Goal: Information Seeking & Learning: Learn about a topic

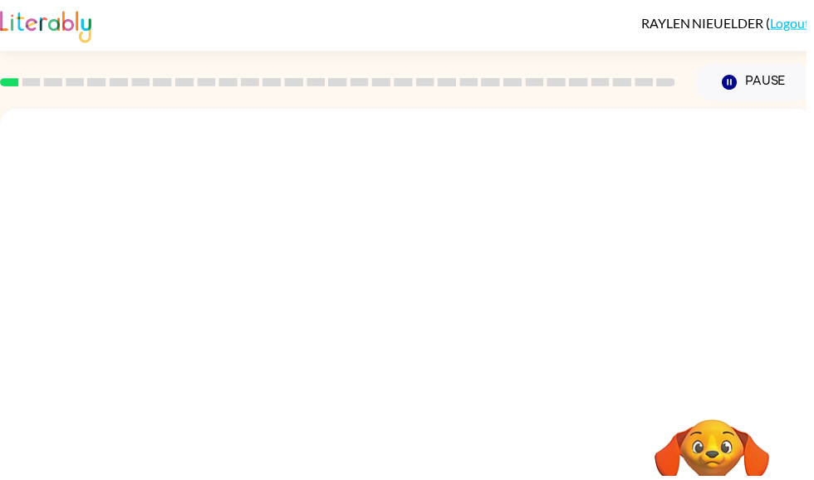
click at [792, 79] on button "Pause Pause" at bounding box center [761, 83] width 120 height 38
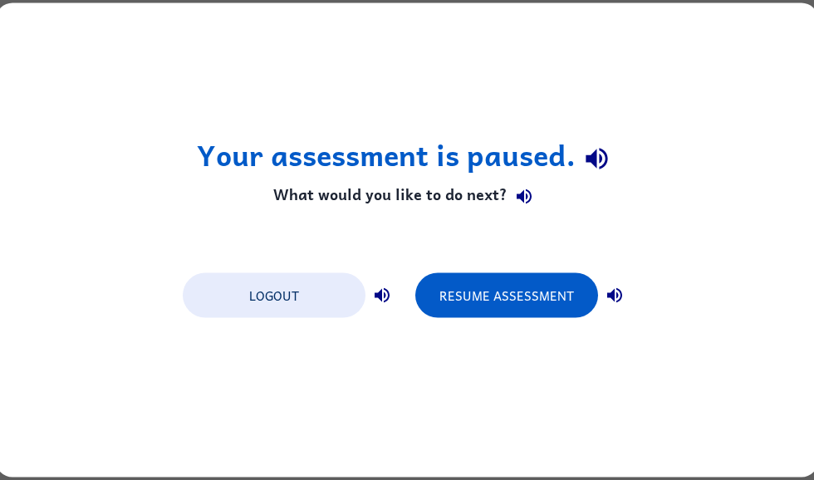
click at [296, 300] on button "Logout" at bounding box center [274, 295] width 183 height 45
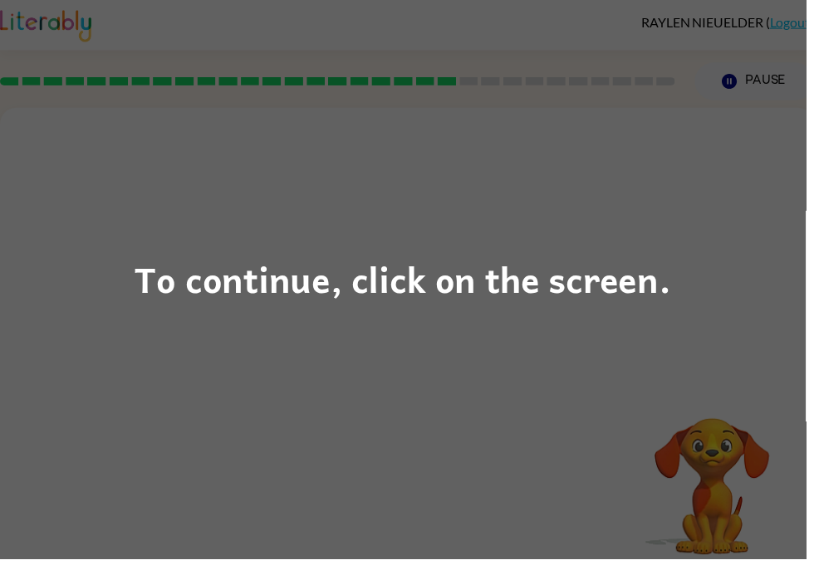
click at [224, 224] on div "To continue, click on the screen." at bounding box center [407, 282] width 814 height 565
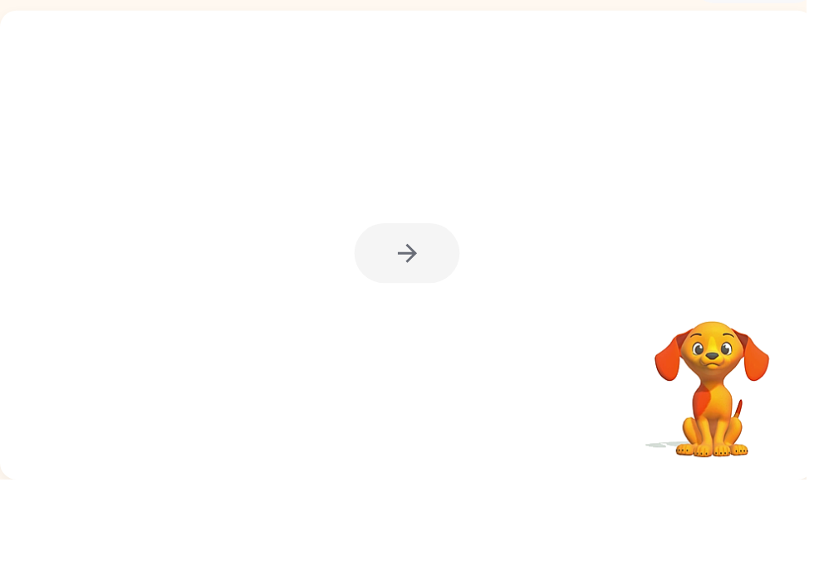
click at [422, 306] on div at bounding box center [411, 336] width 106 height 61
click at [436, 306] on div at bounding box center [411, 336] width 106 height 61
click at [423, 294] on div at bounding box center [411, 328] width 822 height 474
click at [425, 306] on div at bounding box center [411, 336] width 106 height 61
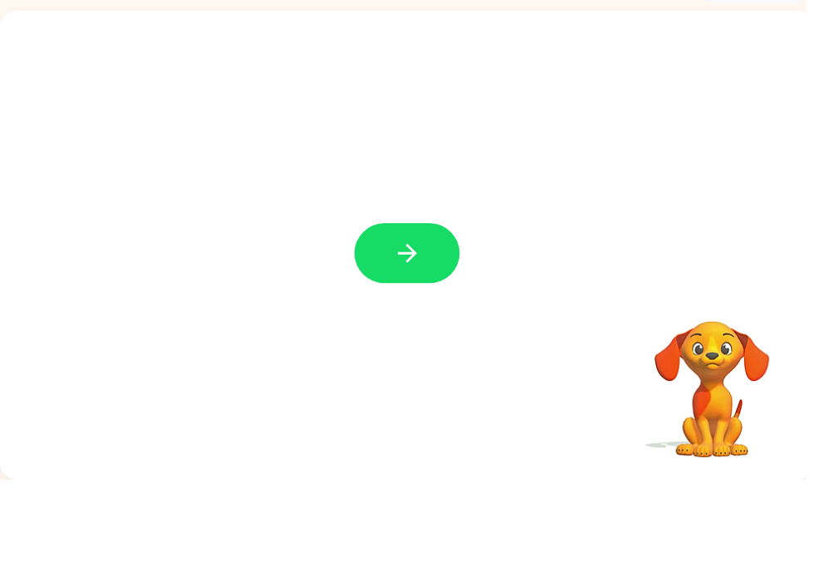
click at [428, 306] on button "button" at bounding box center [411, 336] width 106 height 61
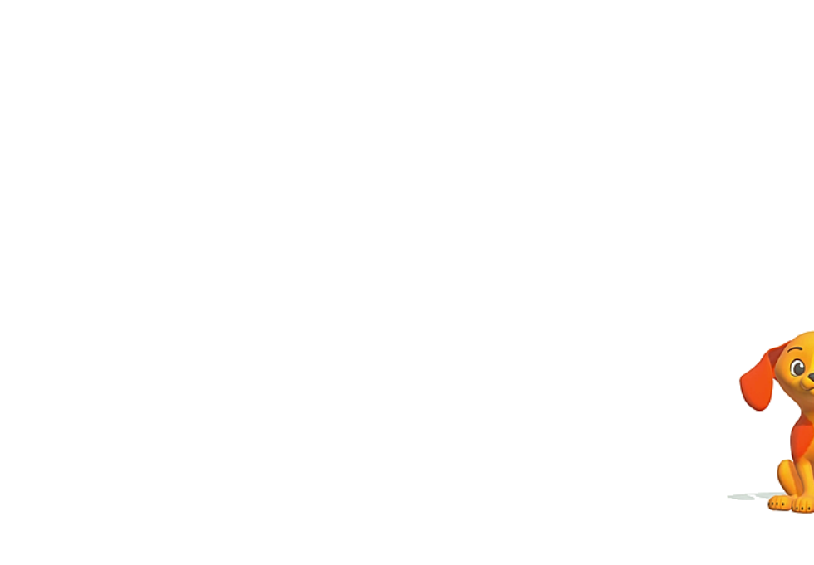
click at [319, 204] on div at bounding box center [411, 230] width 822 height 279
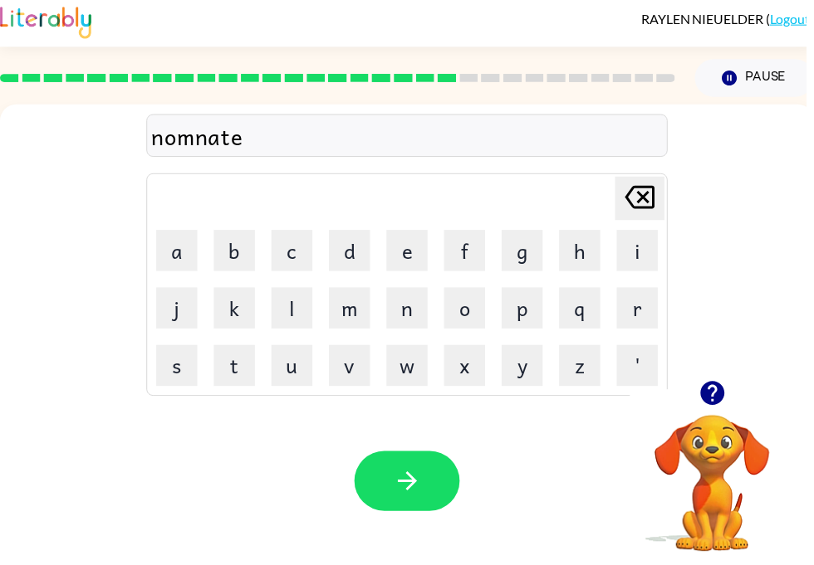
click at [422, 476] on icon "button" at bounding box center [411, 490] width 29 height 29
click at [723, 389] on icon "button" at bounding box center [718, 401] width 24 height 24
click at [813, 314] on div "s Delete Delete last character input a b c d e f g h i j k l m n o p q r s t u …" at bounding box center [411, 249] width 822 height 279
click at [668, 198] on button "Delete Delete last character input" at bounding box center [646, 205] width 50 height 44
click at [662, 214] on button "Delete Delete last character input" at bounding box center [646, 205] width 50 height 44
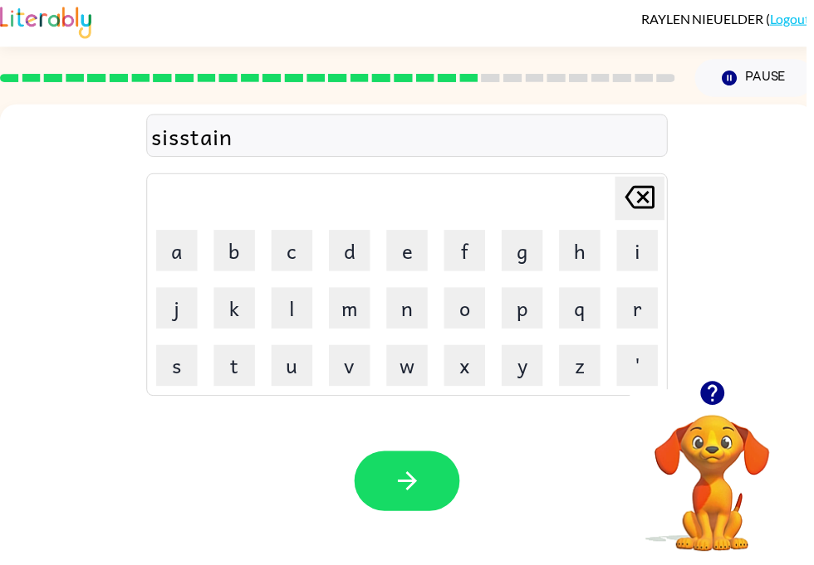
click at [418, 460] on button "button" at bounding box center [411, 490] width 106 height 61
click at [432, 479] on button "button" at bounding box center [411, 490] width 106 height 61
click at [419, 476] on icon "button" at bounding box center [411, 490] width 29 height 29
click at [461, 460] on div at bounding box center [411, 490] width 106 height 61
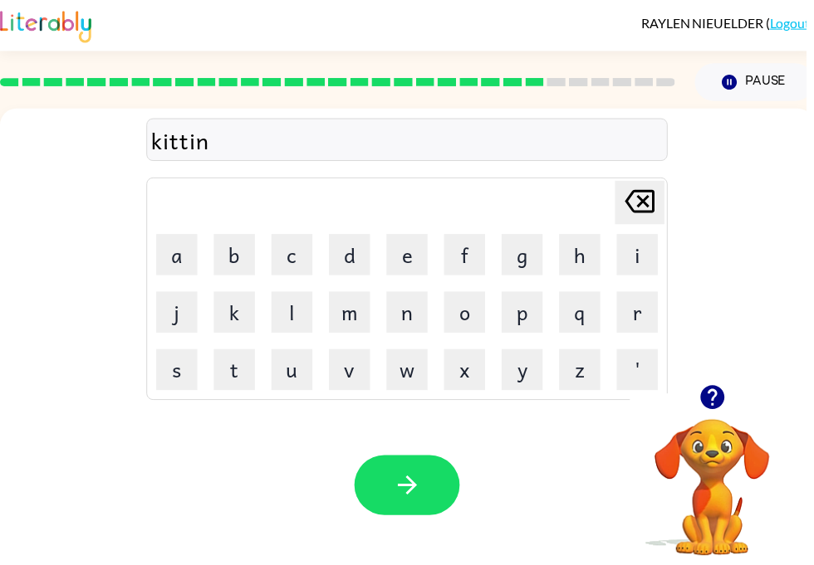
click at [442, 516] on button "button" at bounding box center [411, 490] width 106 height 61
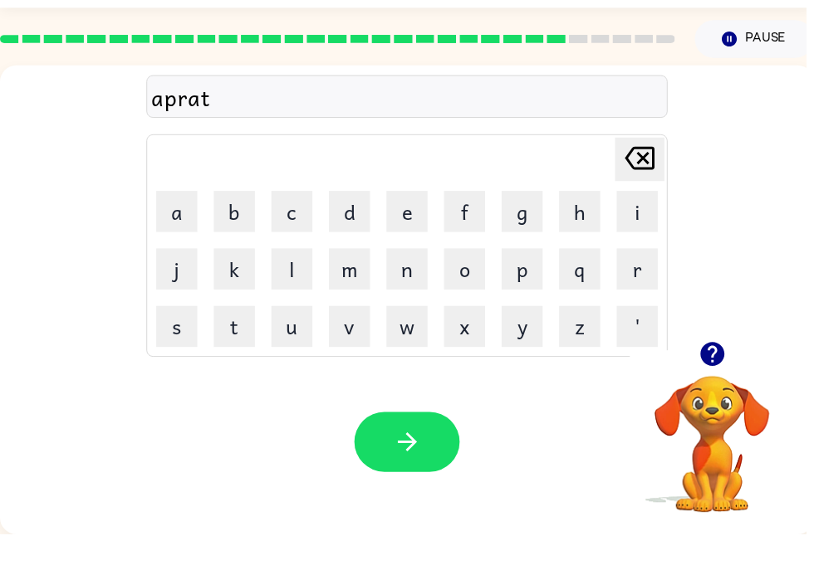
scroll to position [19, 0]
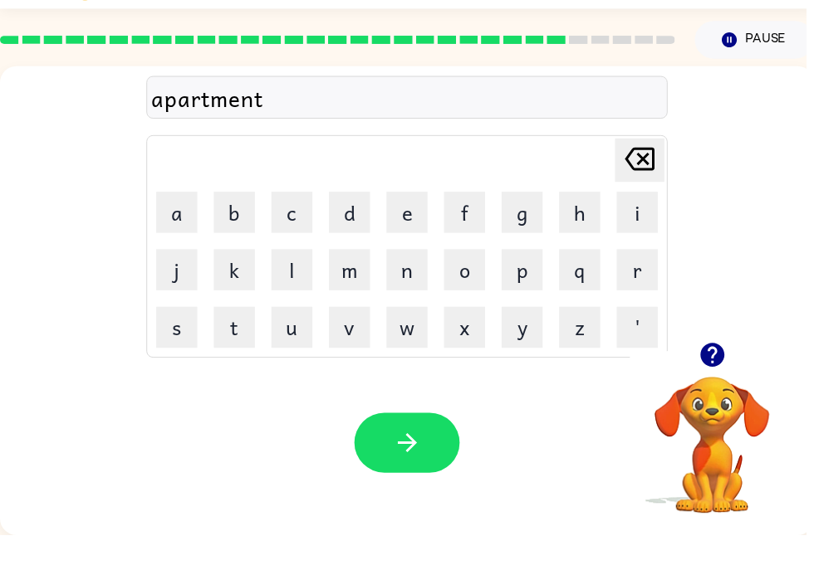
click at [439, 452] on button "button" at bounding box center [411, 472] width 106 height 61
click at [437, 447] on button "button" at bounding box center [411, 472] width 106 height 61
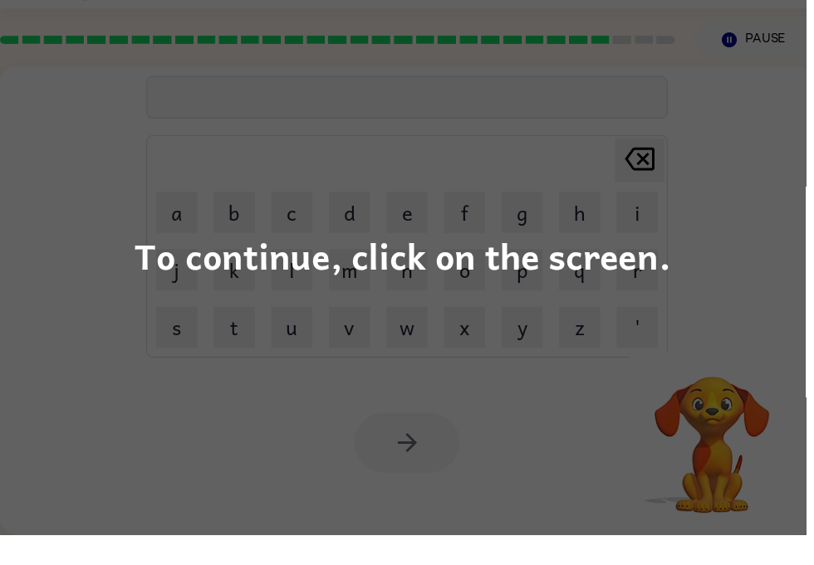
scroll to position [0, 0]
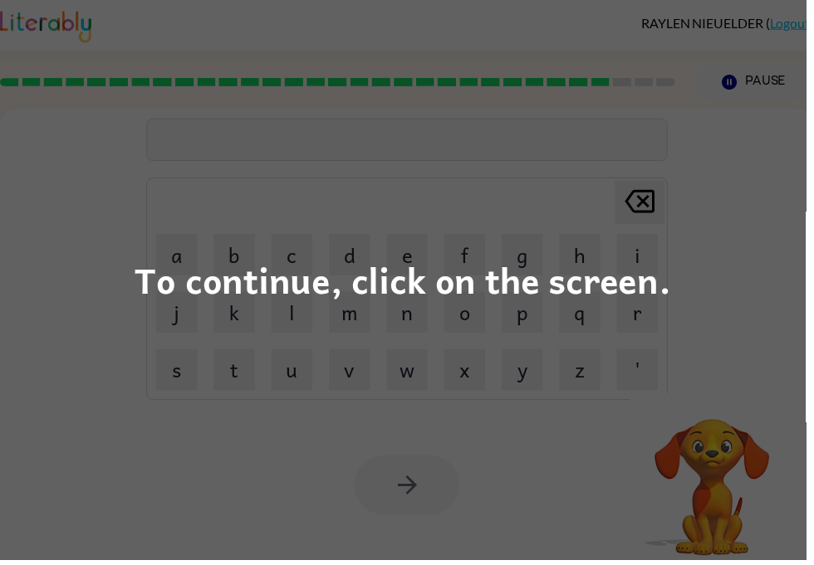
click at [773, 428] on div "To continue, click on the screen." at bounding box center [407, 282] width 814 height 565
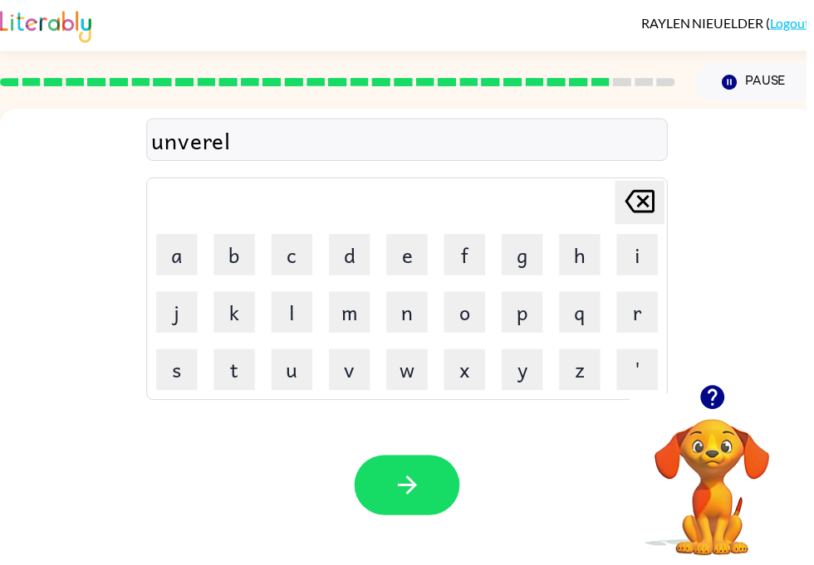
click at [428, 497] on button "button" at bounding box center [411, 490] width 106 height 61
click at [434, 489] on button "button" at bounding box center [411, 490] width 106 height 61
click at [422, 487] on icon "button" at bounding box center [411, 490] width 29 height 29
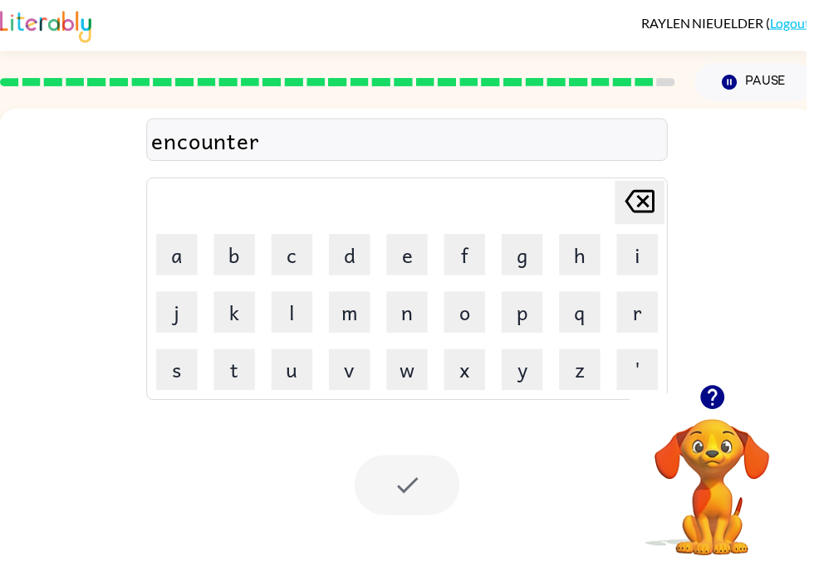
scroll to position [0, 4]
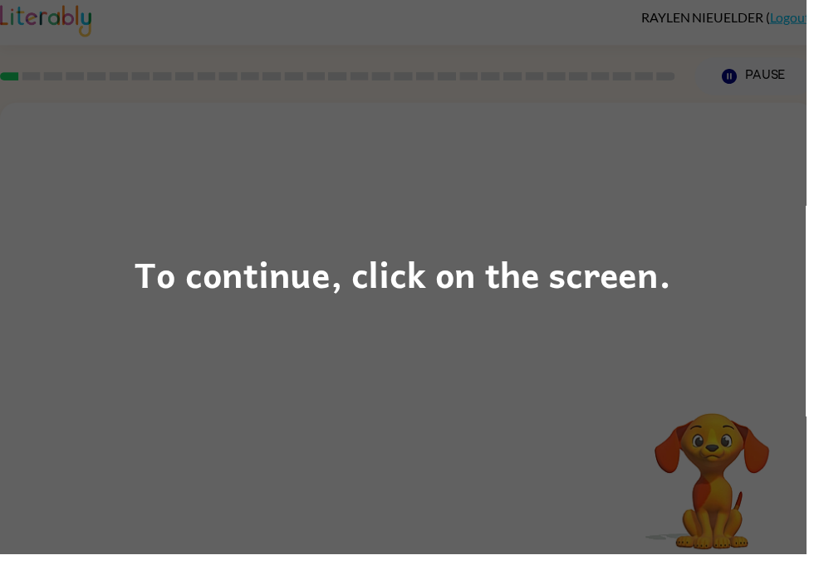
click at [427, 320] on div "To continue, click on the screen." at bounding box center [407, 282] width 814 height 565
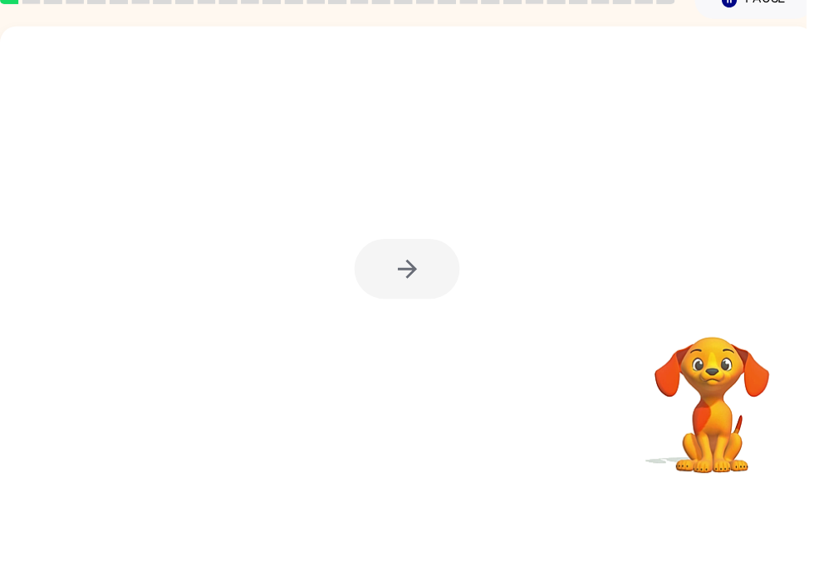
scroll to position [19, 0]
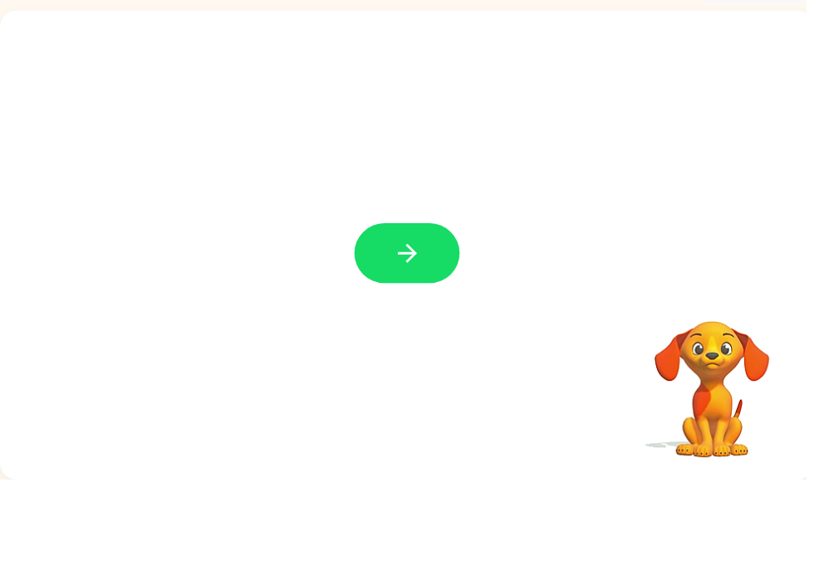
click at [423, 306] on button "button" at bounding box center [411, 336] width 106 height 61
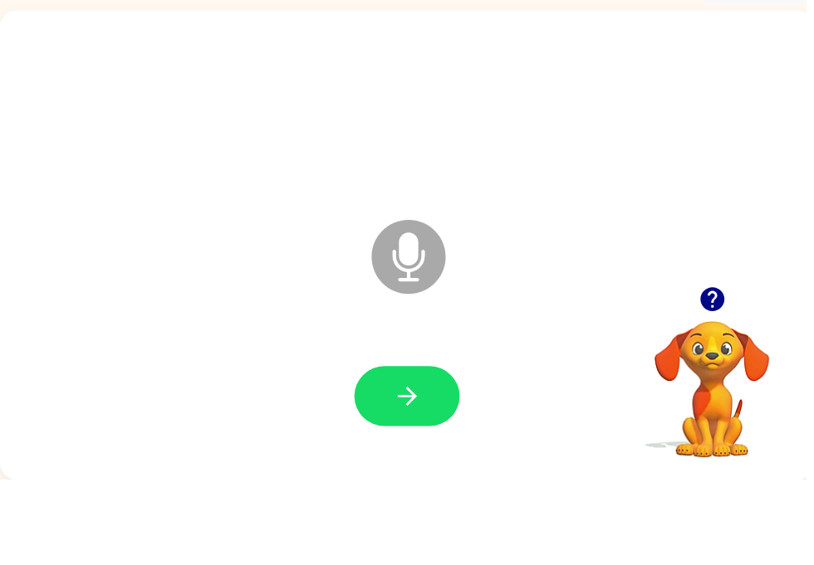
click at [444, 451] on button "button" at bounding box center [411, 481] width 106 height 61
click at [388, 451] on button "button" at bounding box center [411, 481] width 106 height 61
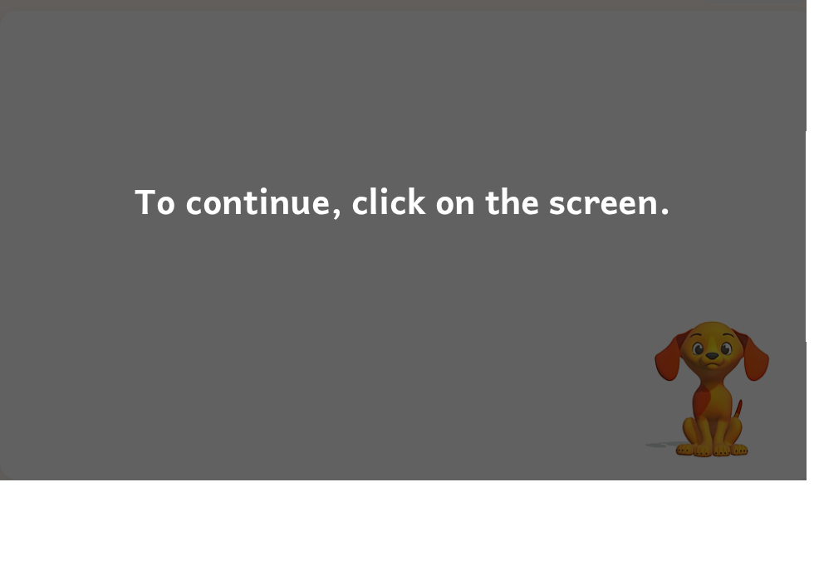
click at [706, 349] on div "To continue, click on the screen." at bounding box center [407, 282] width 814 height 565
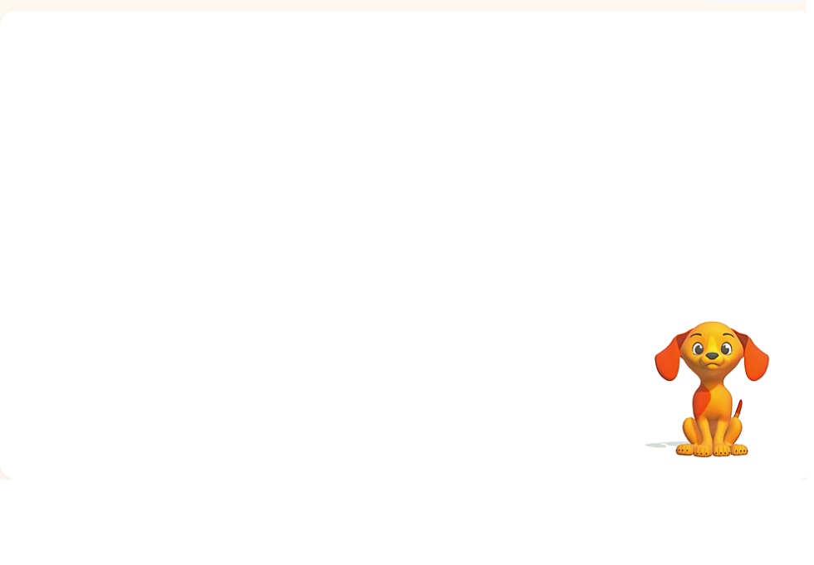
click at [789, 209] on div at bounding box center [411, 328] width 822 height 474
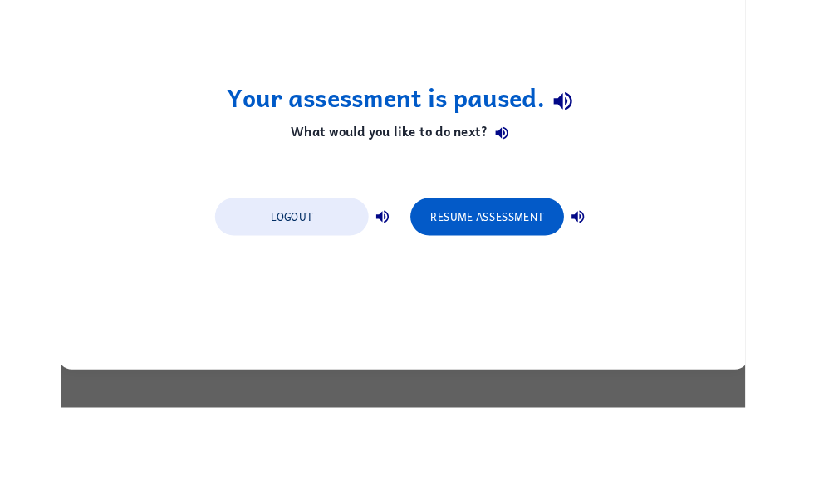
scroll to position [0, 0]
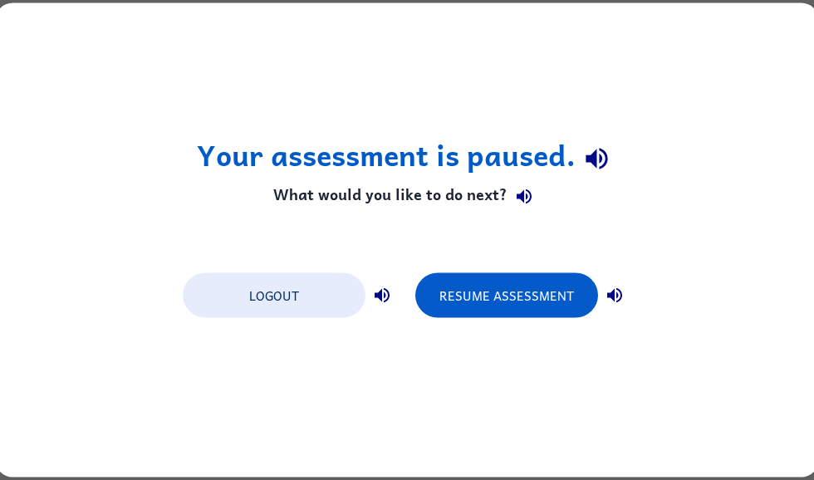
click at [449, 314] on button "Resume Assessment" at bounding box center [506, 295] width 183 height 45
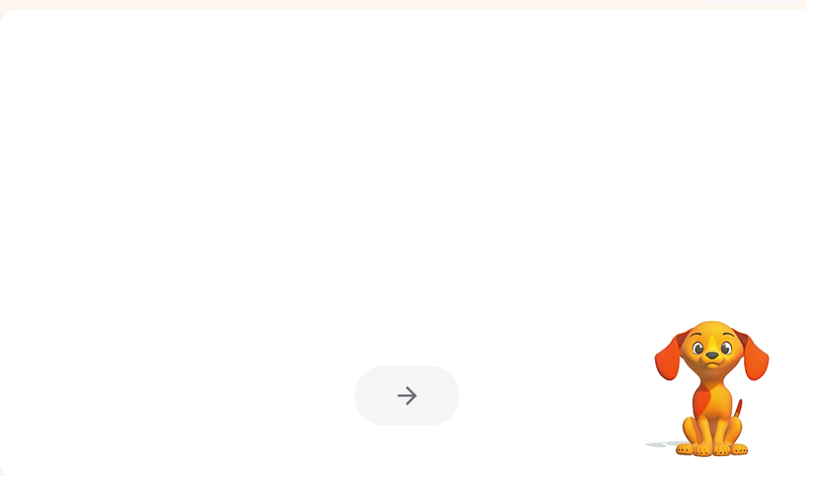
scroll to position [100, 0]
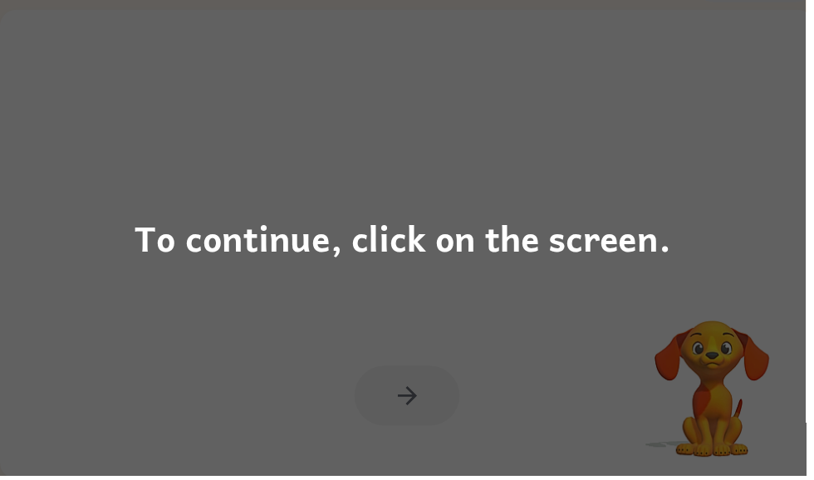
click at [571, 365] on div "To continue, click on the screen." at bounding box center [407, 240] width 814 height 480
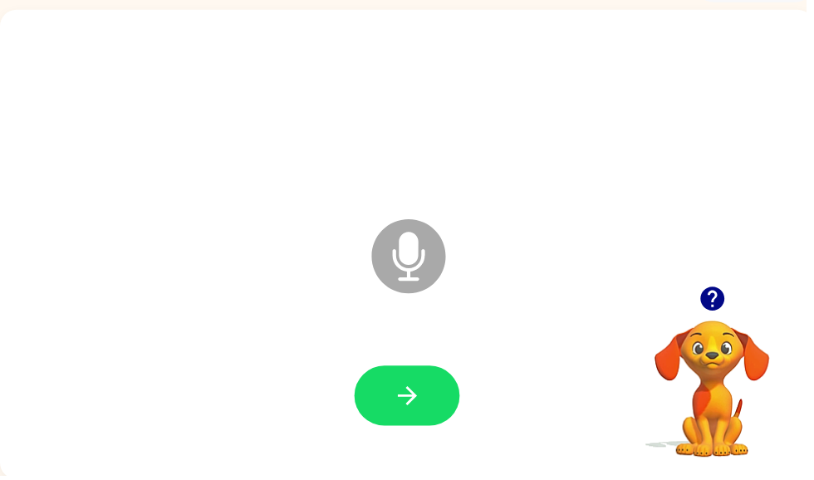
click at [454, 408] on button "button" at bounding box center [411, 399] width 106 height 61
click at [442, 395] on button "button" at bounding box center [411, 399] width 106 height 61
click at [445, 408] on button "button" at bounding box center [411, 399] width 106 height 61
click at [429, 421] on button "button" at bounding box center [411, 399] width 106 height 61
click at [432, 419] on button "button" at bounding box center [411, 399] width 106 height 61
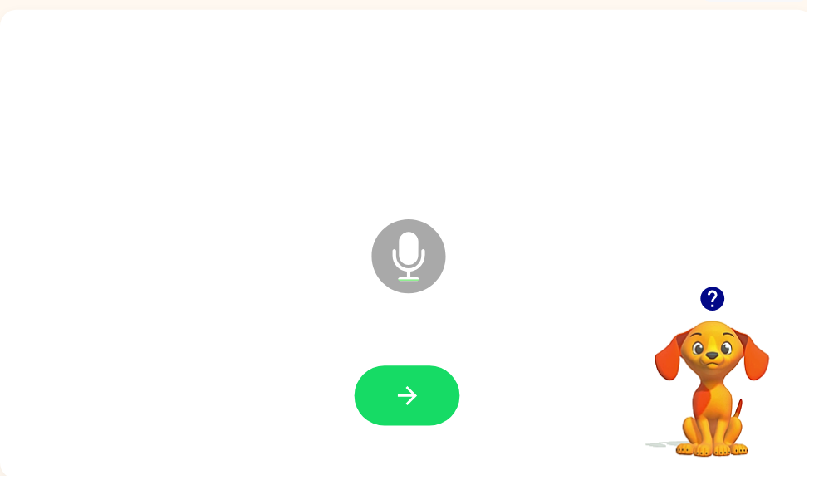
click at [718, 270] on div "Microphone The Microphone is here when it is your turn to talk" at bounding box center [411, 247] width 822 height 474
click at [711, 306] on icon "button" at bounding box center [718, 302] width 24 height 24
click at [419, 408] on icon "button" at bounding box center [411, 399] width 29 height 29
click at [529, 285] on icon "Microphone The Microphone is here when it is your turn to talk" at bounding box center [495, 279] width 249 height 125
click at [436, 403] on button "button" at bounding box center [411, 399] width 106 height 61
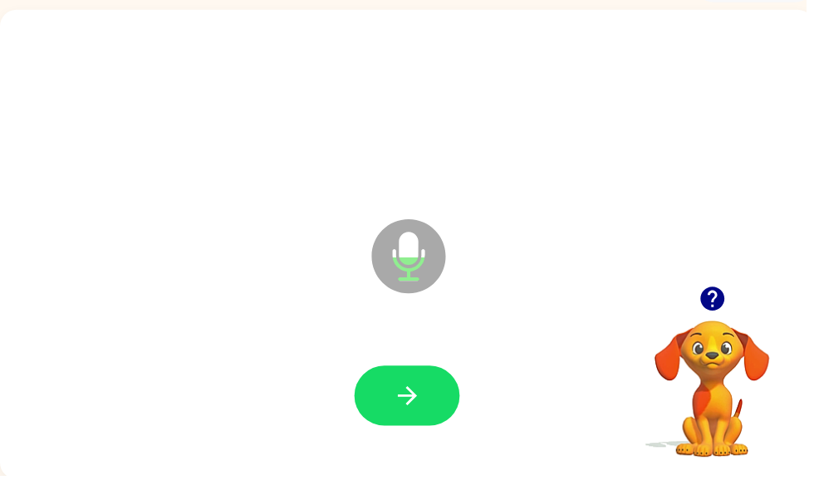
click at [447, 408] on button "button" at bounding box center [411, 399] width 106 height 61
click at [441, 408] on button "button" at bounding box center [411, 399] width 106 height 61
click at [408, 412] on icon "button" at bounding box center [411, 399] width 29 height 29
click at [425, 416] on button "button" at bounding box center [411, 399] width 106 height 61
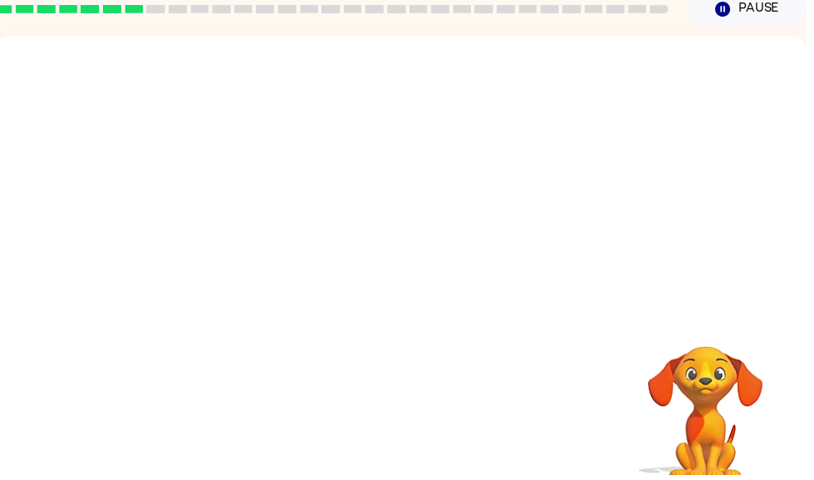
scroll to position [0, 0]
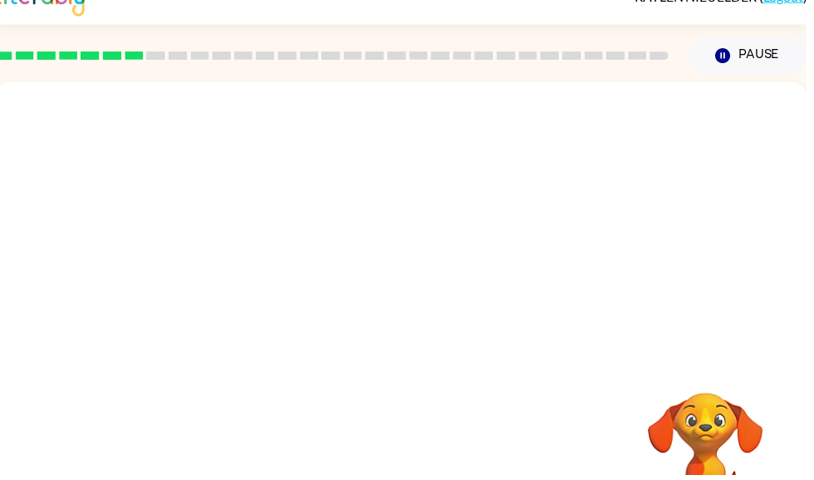
click at [185, 96] on div at bounding box center [404, 222] width 822 height 279
click at [344, 33] on div at bounding box center [333, 56] width 701 height 58
click at [343, 32] on div at bounding box center [333, 56] width 701 height 58
click at [342, 34] on div at bounding box center [333, 56] width 701 height 58
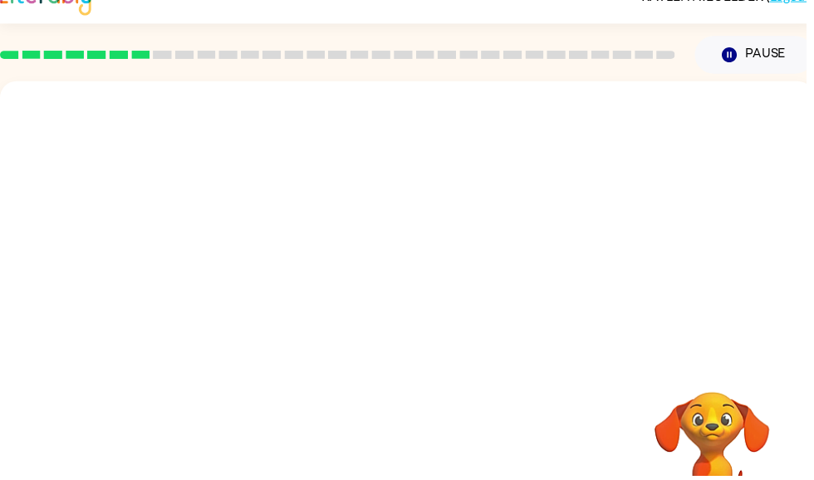
scroll to position [31, 0]
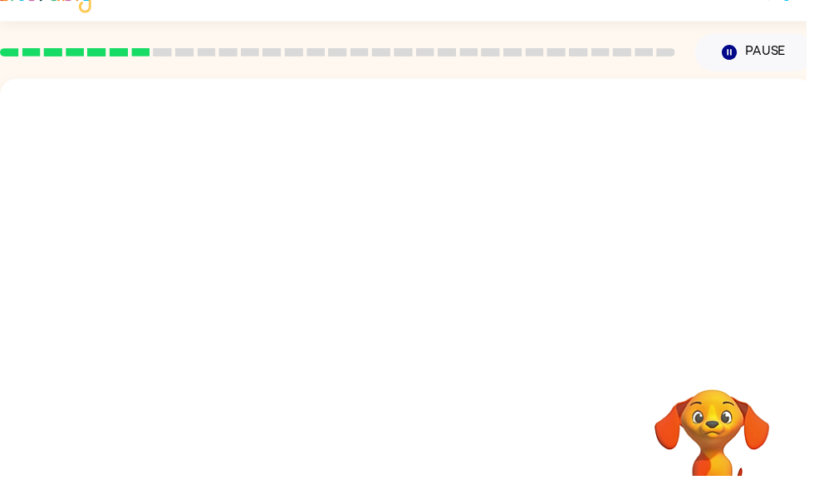
click at [477, 60] on div at bounding box center [340, 52] width 701 height 58
click at [489, 56] on rect at bounding box center [495, 52] width 19 height 8
click at [506, 53] on div at bounding box center [341, 52] width 682 height 8
click at [532, 38] on div at bounding box center [340, 52] width 701 height 58
click at [552, 32] on div at bounding box center [340, 52] width 701 height 58
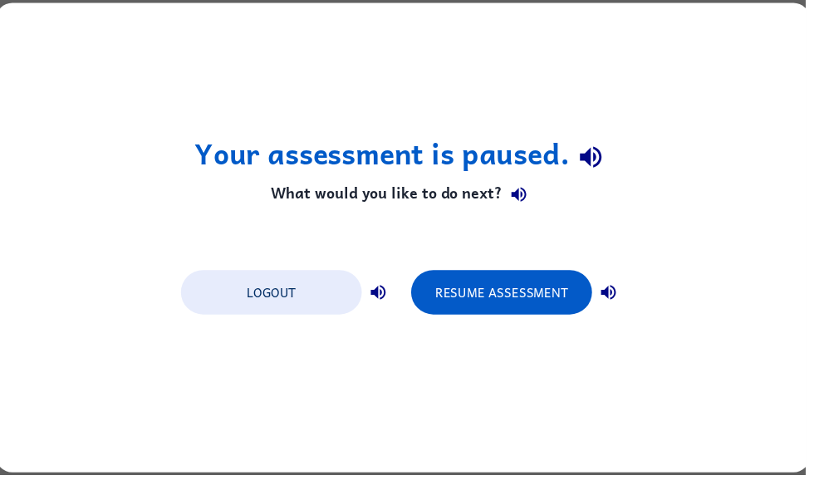
scroll to position [0, 0]
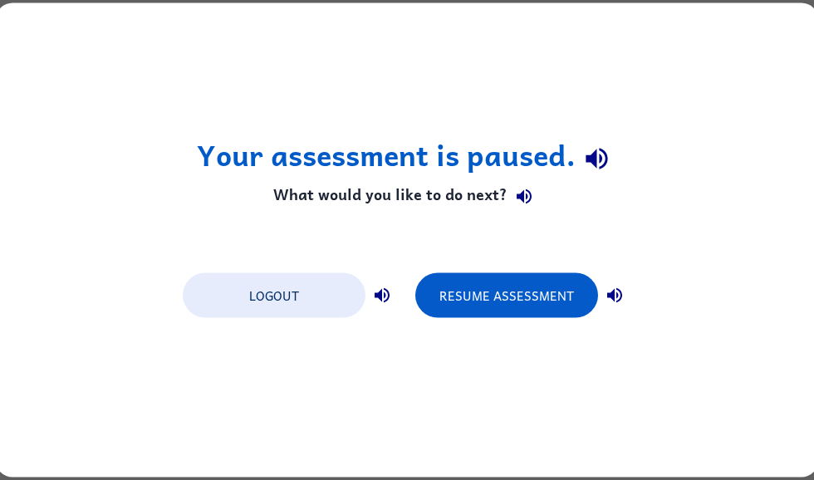
click at [533, 305] on button "Resume Assessment" at bounding box center [506, 295] width 183 height 45
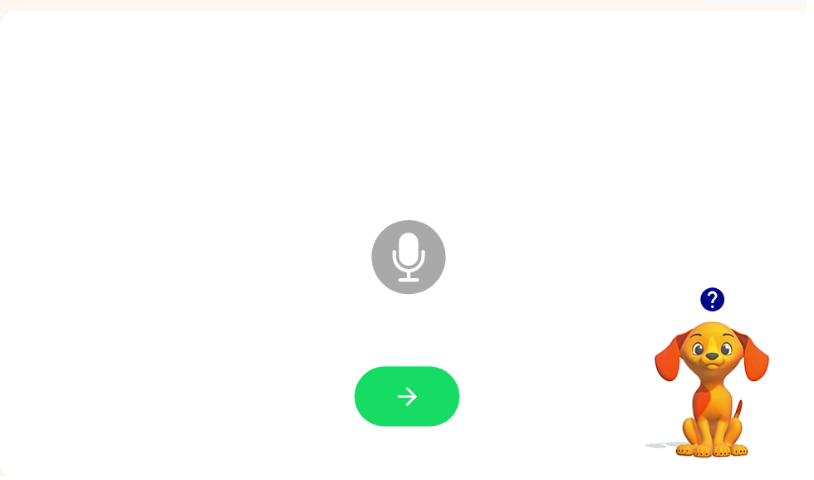
scroll to position [100, 0]
click at [445, 404] on button "button" at bounding box center [411, 399] width 106 height 61
click at [418, 408] on icon "button" at bounding box center [411, 399] width 29 height 29
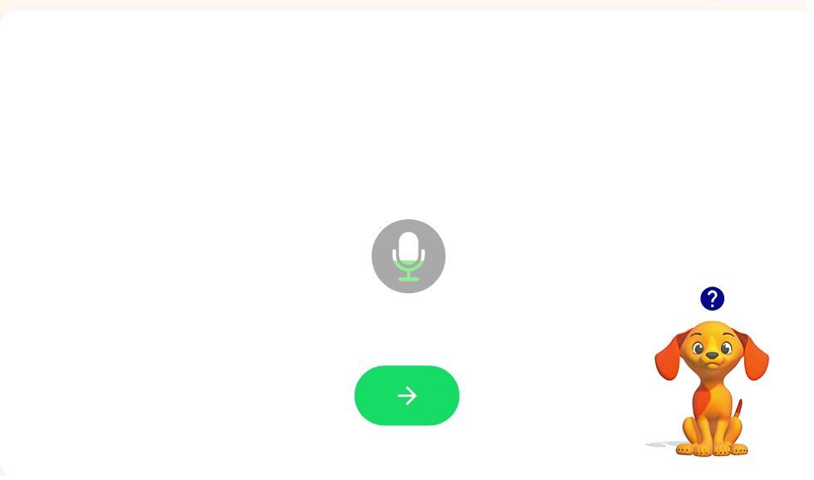
click at [391, 429] on button "button" at bounding box center [411, 399] width 106 height 61
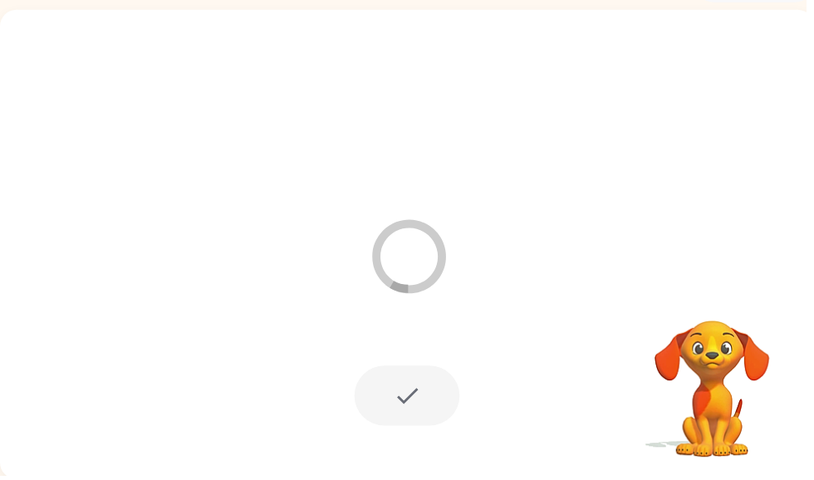
click at [418, 418] on div at bounding box center [411, 399] width 106 height 61
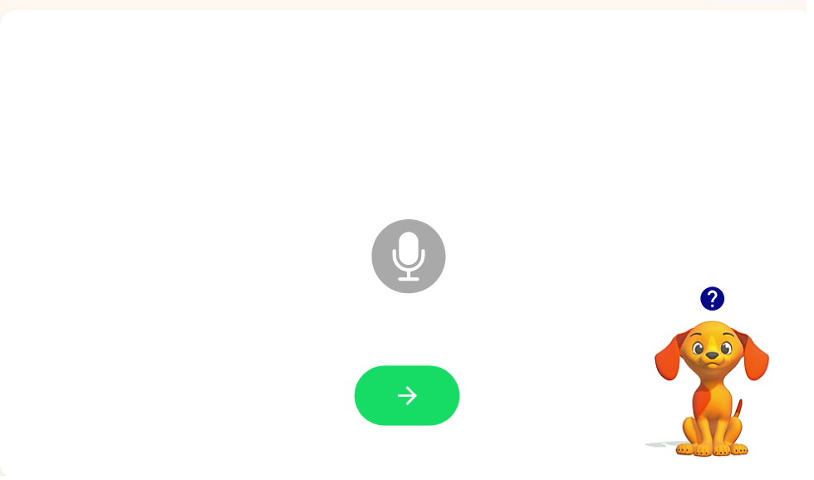
click at [718, 306] on icon "button" at bounding box center [718, 302] width 24 height 24
click at [813, 236] on div "Microphone The Microphone is here when it is your turn to talk" at bounding box center [411, 247] width 822 height 474
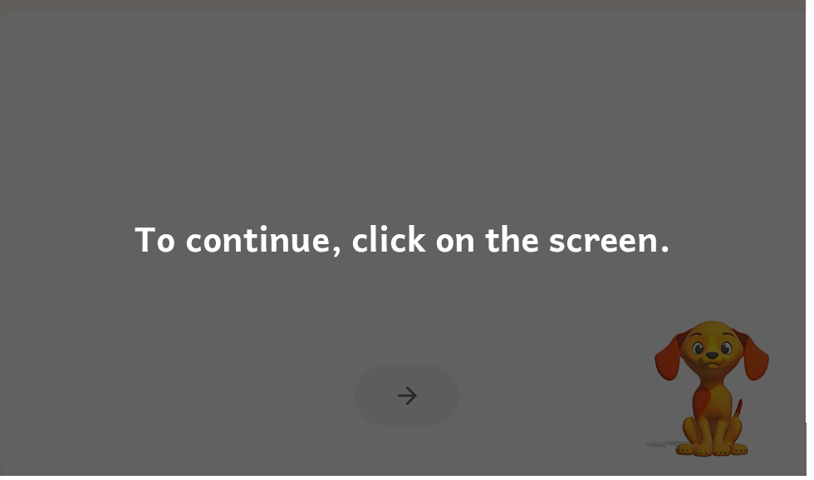
click at [491, 361] on div "To continue, click on the screen." at bounding box center [407, 240] width 814 height 480
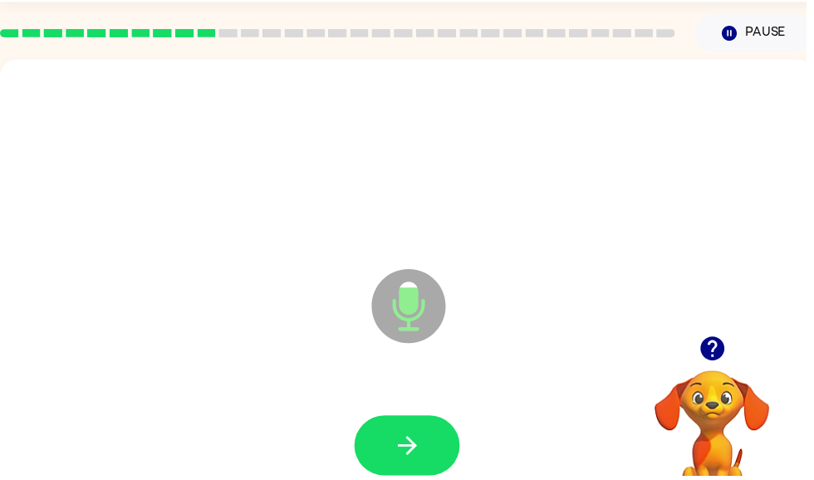
scroll to position [48, 0]
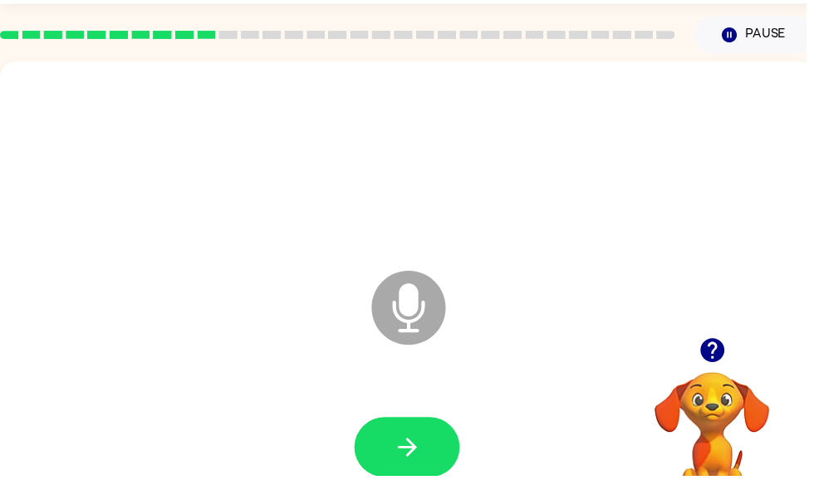
click at [443, 456] on button "button" at bounding box center [411, 451] width 106 height 61
click at [417, 457] on icon "button" at bounding box center [411, 451] width 29 height 29
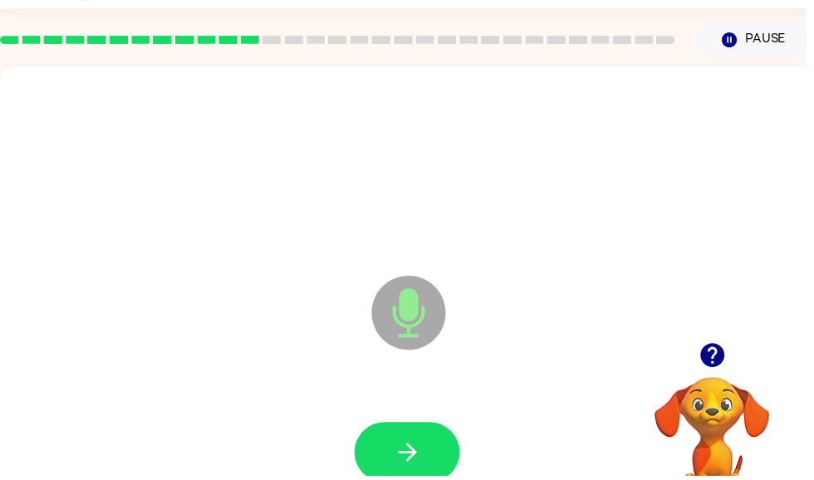
scroll to position [39, 0]
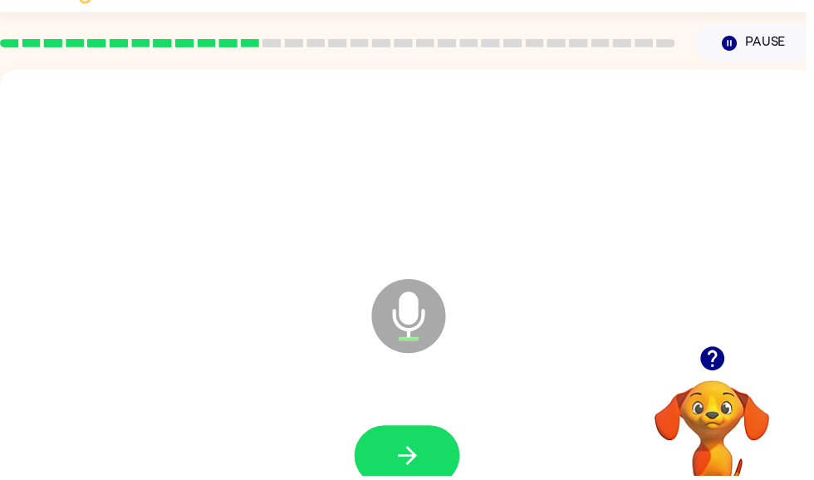
click at [440, 445] on button "button" at bounding box center [411, 460] width 106 height 61
click at [424, 457] on icon "button" at bounding box center [411, 460] width 29 height 29
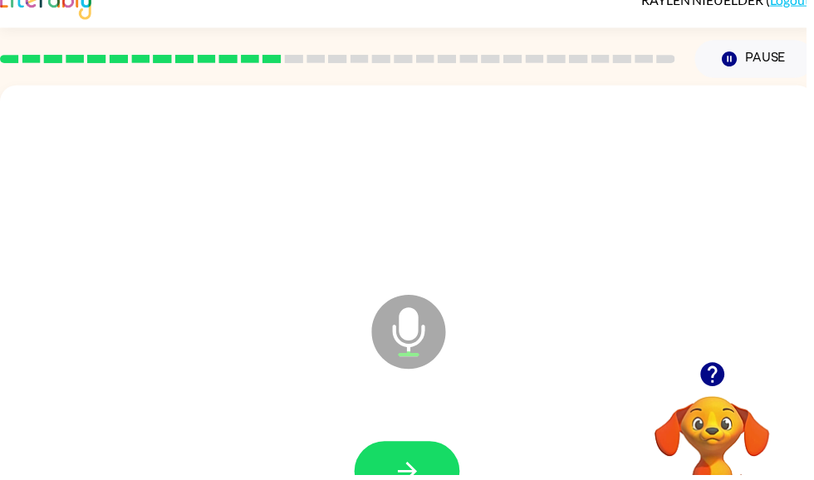
scroll to position [0, 0]
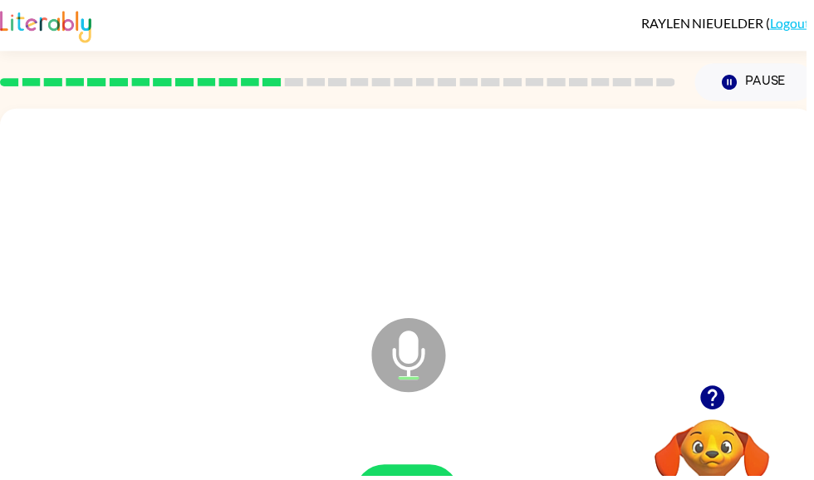
click at [733, 398] on icon "button" at bounding box center [719, 401] width 29 height 29
click at [730, 413] on video "Your browser must support playing .mp4 files to use Literably. Please try using…" at bounding box center [719, 481] width 166 height 166
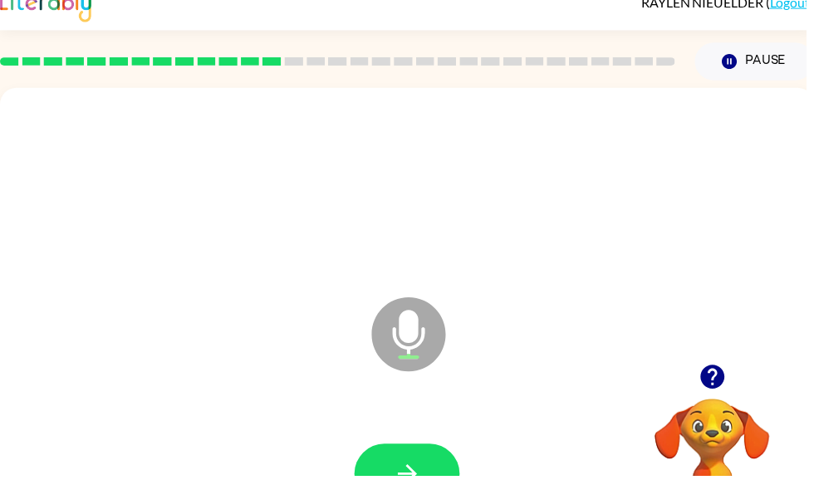
scroll to position [53, 0]
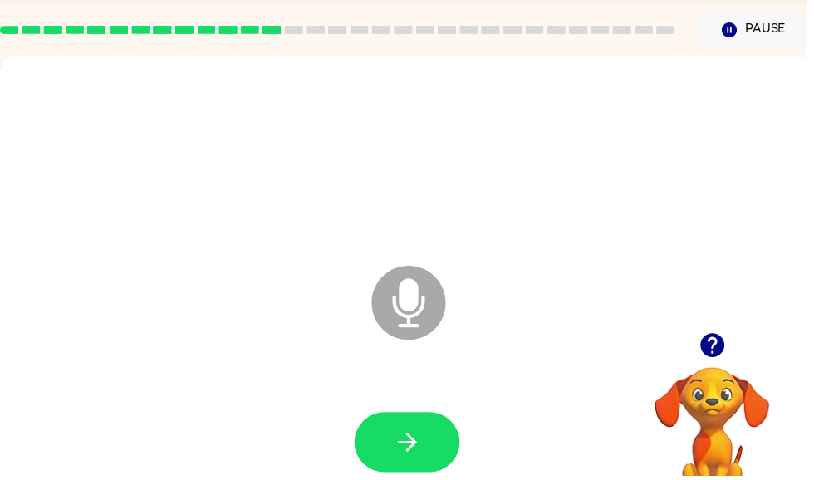
click at [447, 441] on button "button" at bounding box center [411, 446] width 106 height 61
click at [400, 445] on icon "button" at bounding box center [411, 446] width 29 height 29
click at [385, 434] on button "button" at bounding box center [411, 446] width 106 height 61
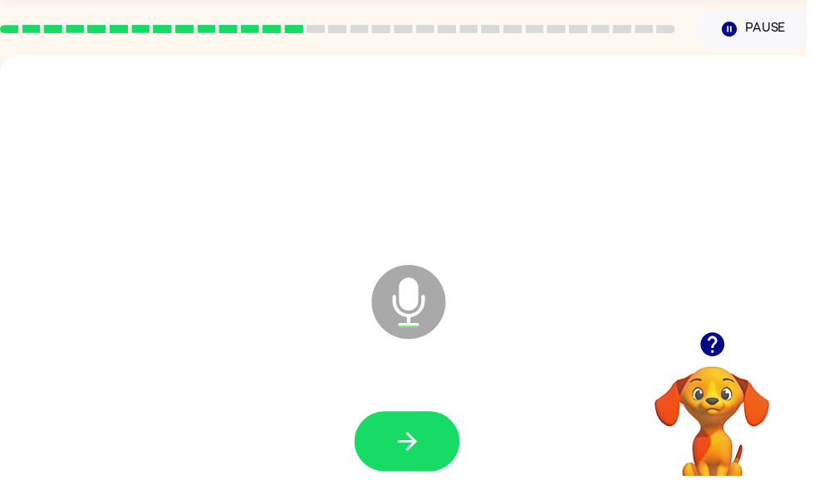
click at [416, 442] on icon "button" at bounding box center [410, 445] width 19 height 19
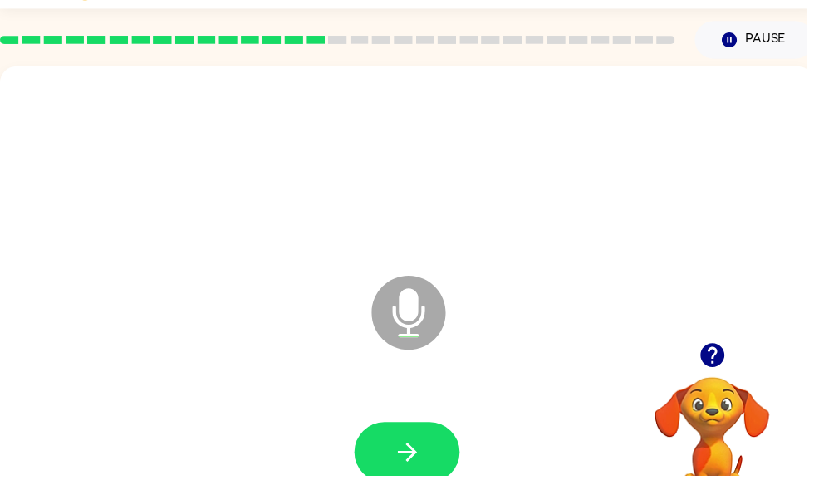
scroll to position [36, 0]
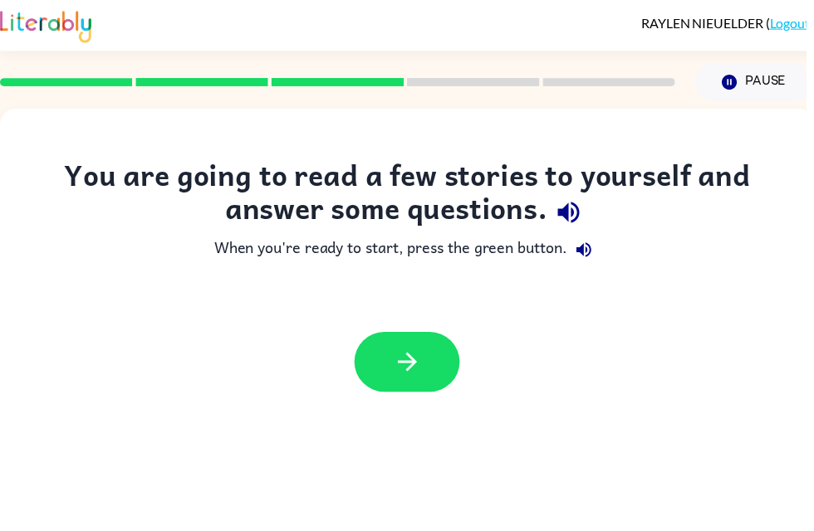
click at [366, 345] on button "button" at bounding box center [411, 365] width 106 height 61
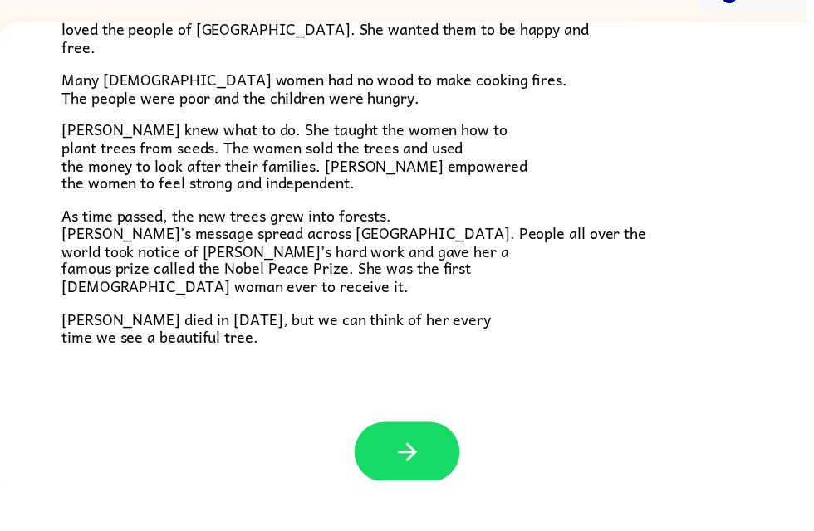
scroll to position [53, 0]
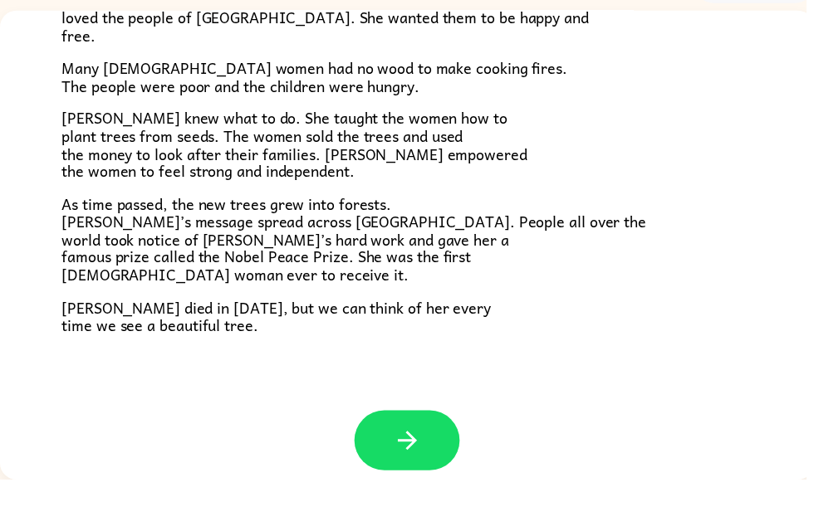
click at [376, 462] on button "button" at bounding box center [411, 492] width 106 height 61
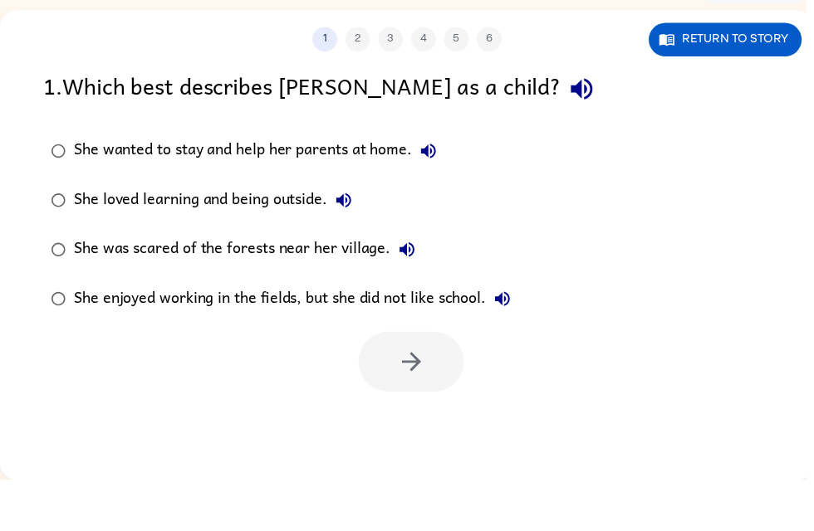
scroll to position [0, 0]
click at [515, 115] on div "1 . Which best describes Wangari as a child?" at bounding box center [411, 136] width 734 height 42
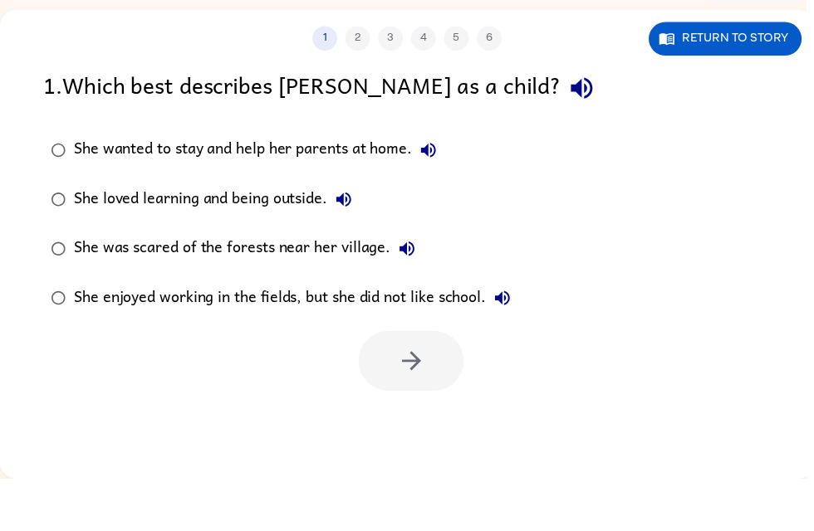
click at [472, 115] on div "1 . Which best describes Wangari as a child?" at bounding box center [411, 136] width 734 height 42
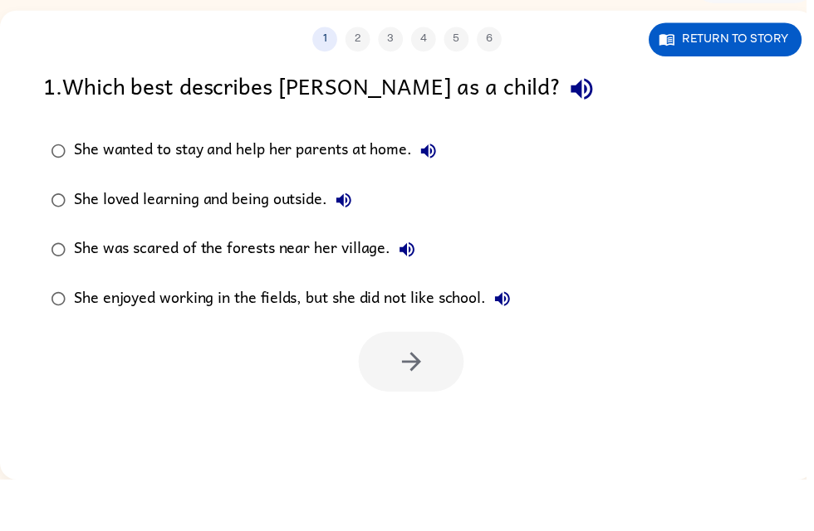
click at [576, 126] on icon "button" at bounding box center [587, 137] width 22 height 22
click at [573, 122] on icon "button" at bounding box center [587, 136] width 29 height 29
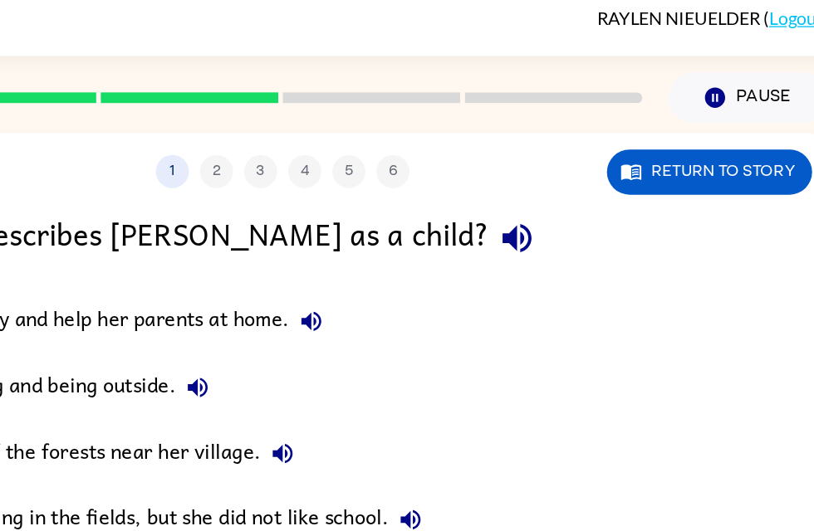
click at [566, 179] on button "button" at bounding box center [587, 180] width 42 height 42
click at [348, 67] on div at bounding box center [340, 74] width 701 height 58
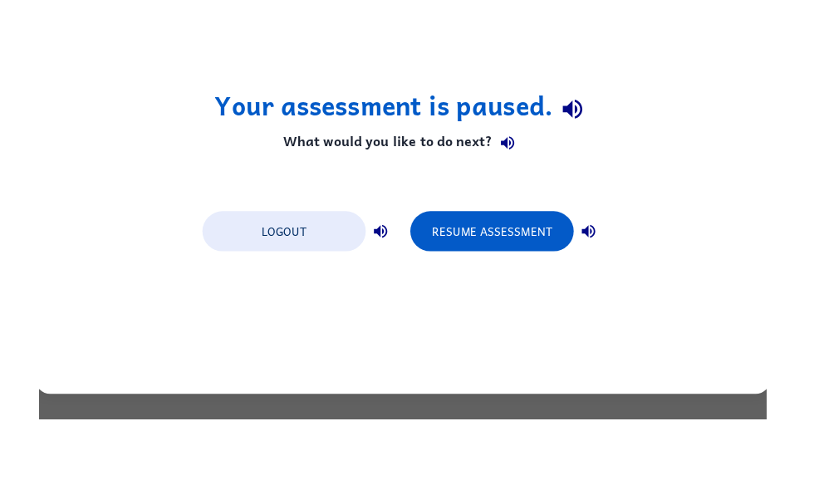
scroll to position [0, 0]
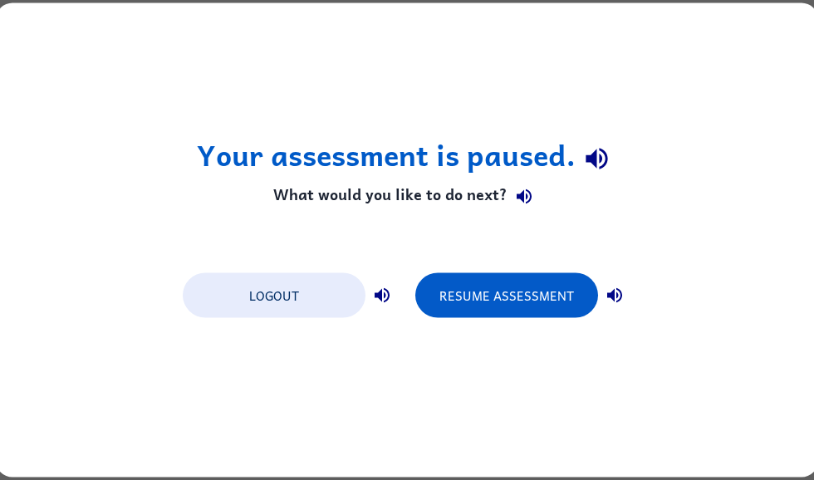
click at [551, 281] on button "Resume Assessment" at bounding box center [506, 295] width 183 height 45
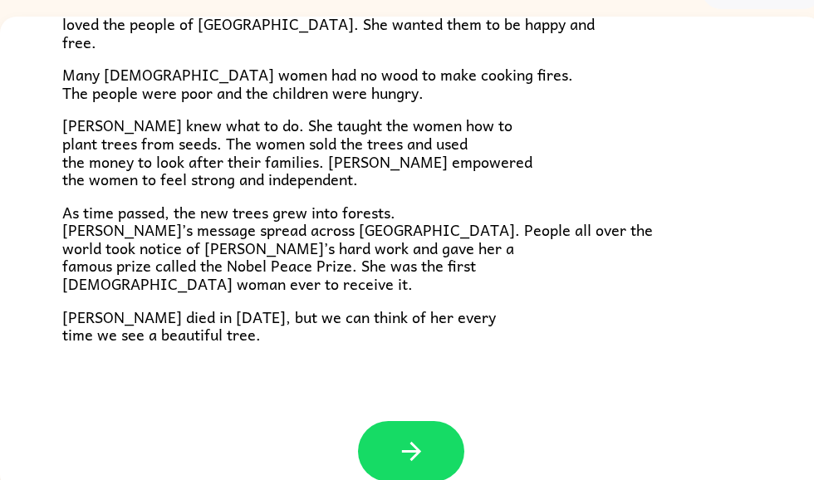
scroll to position [105, 0]
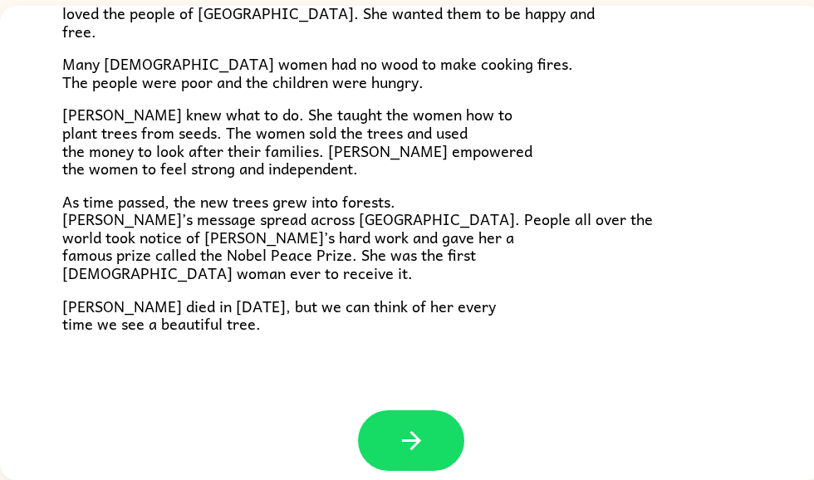
click at [404, 432] on icon "button" at bounding box center [411, 440] width 29 height 29
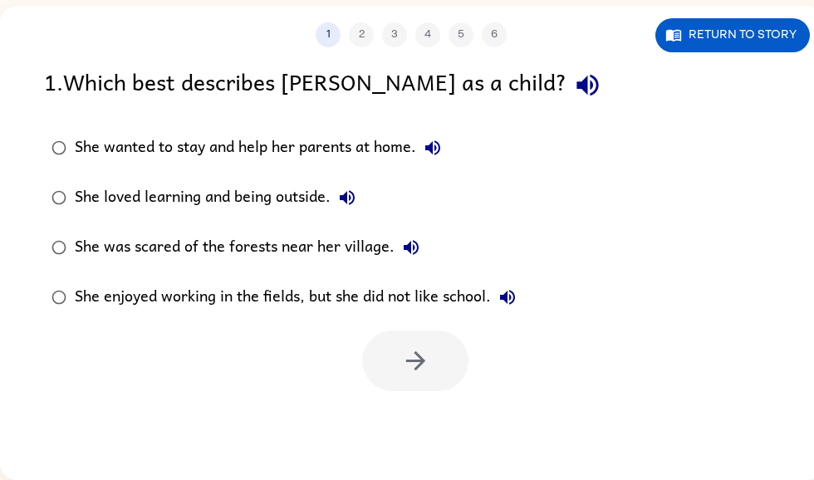
scroll to position [0, 0]
click at [430, 151] on icon "button" at bounding box center [433, 148] width 20 height 20
click at [339, 237] on div "She was scared of the forests near her village." at bounding box center [251, 247] width 353 height 33
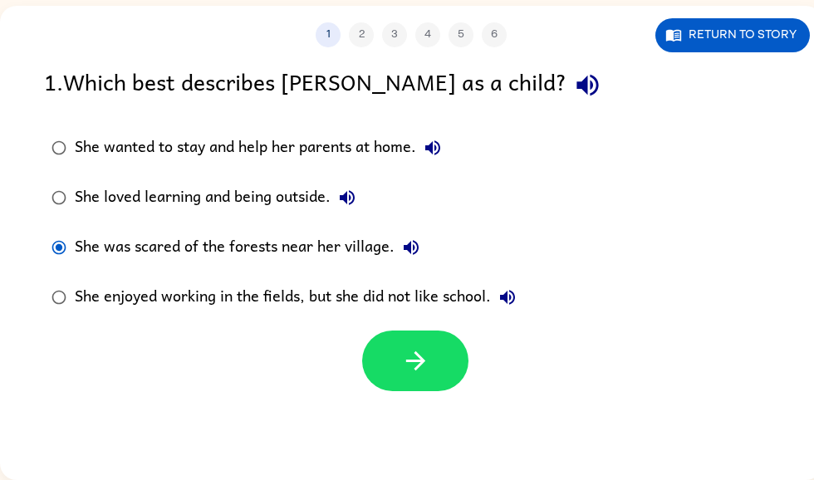
click at [402, 251] on icon "button" at bounding box center [411, 247] width 20 height 20
click at [305, 211] on div "She loved learning and being outside." at bounding box center [219, 197] width 289 height 33
click at [310, 162] on div "She wanted to stay and help her parents at home." at bounding box center [262, 147] width 374 height 33
click at [329, 169] on label "She wanted to stay and help her parents at home." at bounding box center [283, 148] width 497 height 50
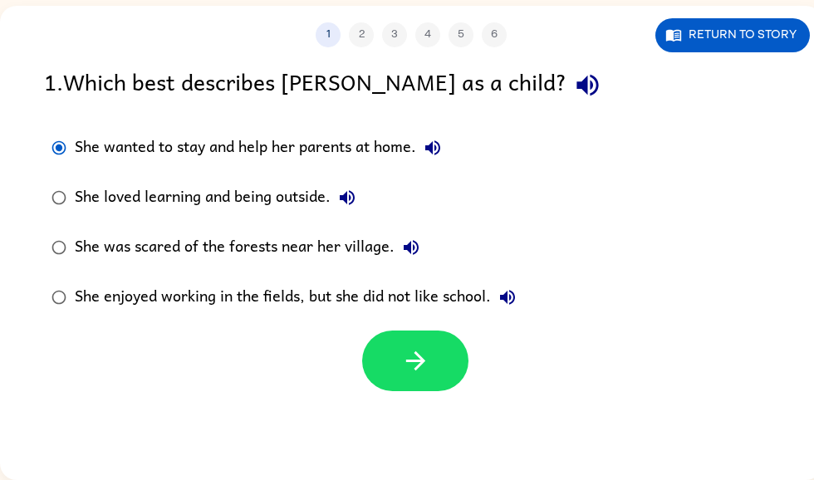
click at [427, 387] on button "button" at bounding box center [415, 360] width 106 height 61
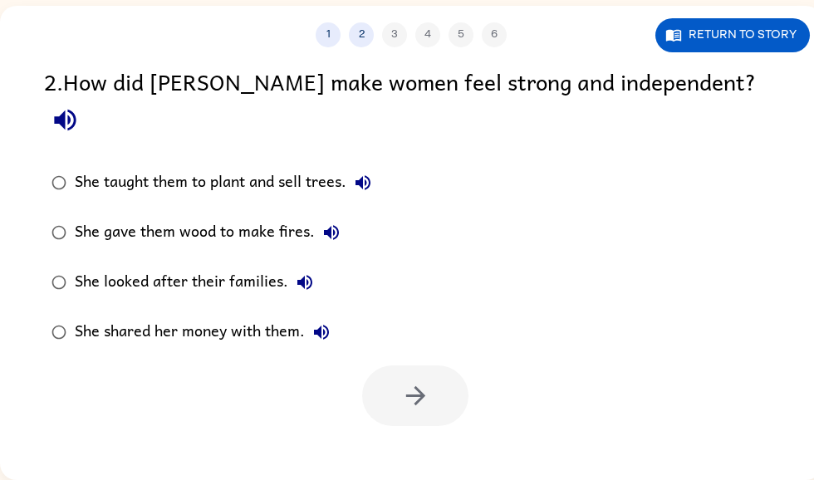
click at [80, 105] on icon "button" at bounding box center [65, 119] width 29 height 29
click at [86, 99] on button "button" at bounding box center [65, 120] width 42 height 42
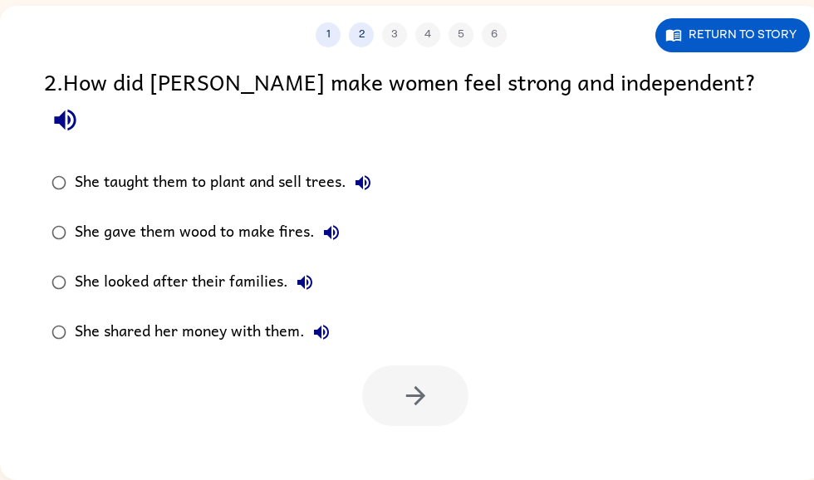
click at [86, 99] on button "button" at bounding box center [65, 120] width 42 height 42
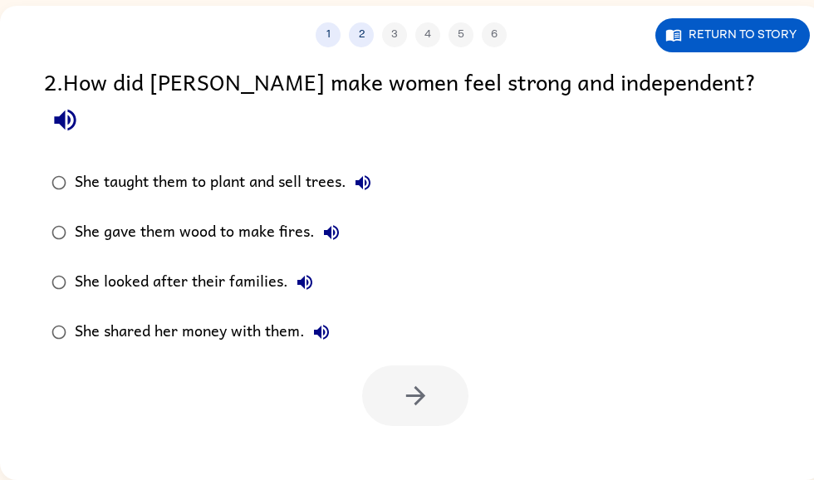
click at [86, 99] on button "button" at bounding box center [65, 120] width 42 height 42
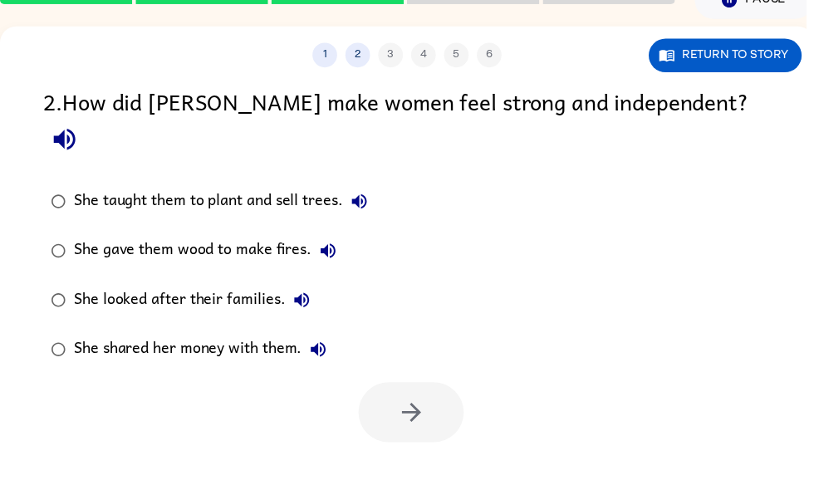
scroll to position [86, 0]
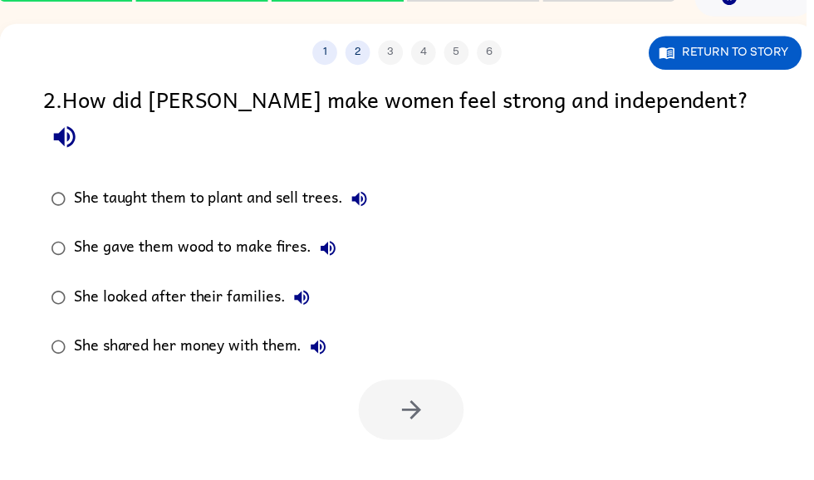
click at [300, 184] on div "She taught them to plant and sell trees." at bounding box center [227, 200] width 305 height 33
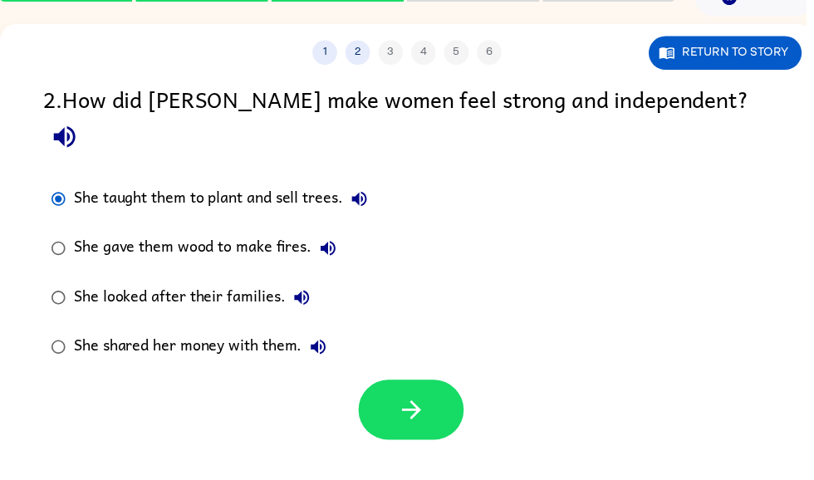
scroll to position [86, 0]
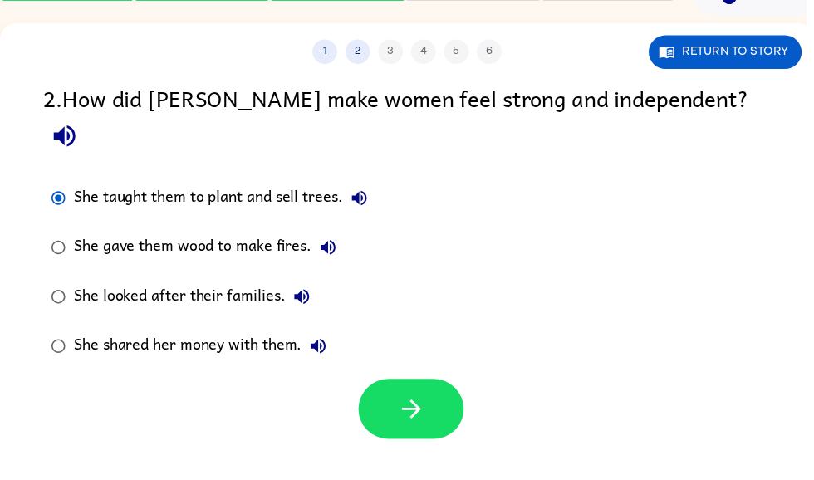
click at [76, 127] on icon "button" at bounding box center [65, 138] width 22 height 22
click at [322, 340] on icon "button" at bounding box center [321, 350] width 20 height 20
click at [313, 290] on icon "button" at bounding box center [305, 300] width 20 height 20
click at [291, 283] on div "She looked after their families." at bounding box center [198, 299] width 247 height 33
click at [227, 284] on label "She looked after their families." at bounding box center [211, 300] width 353 height 50
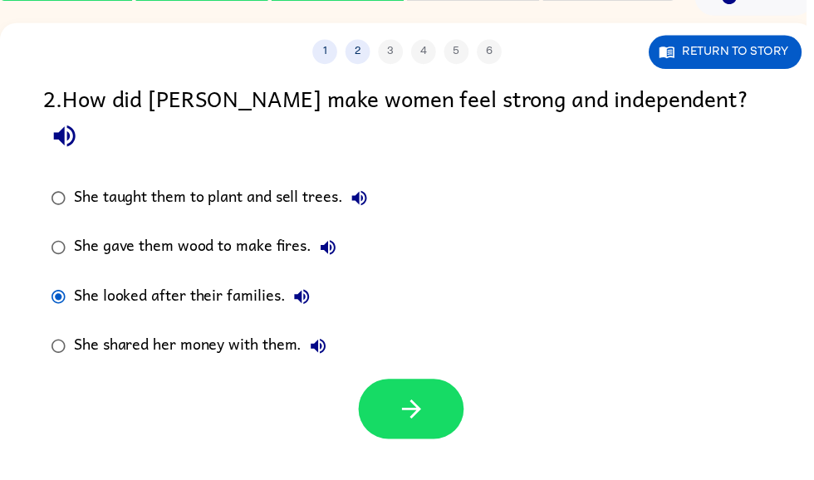
click at [462, 374] on div at bounding box center [411, 408] width 822 height 69
click at [441, 383] on button "button" at bounding box center [415, 413] width 106 height 61
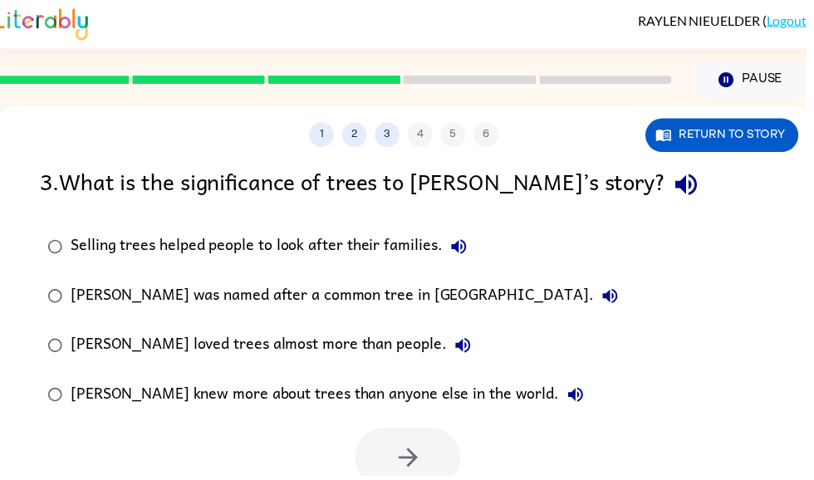
scroll to position [0, 0]
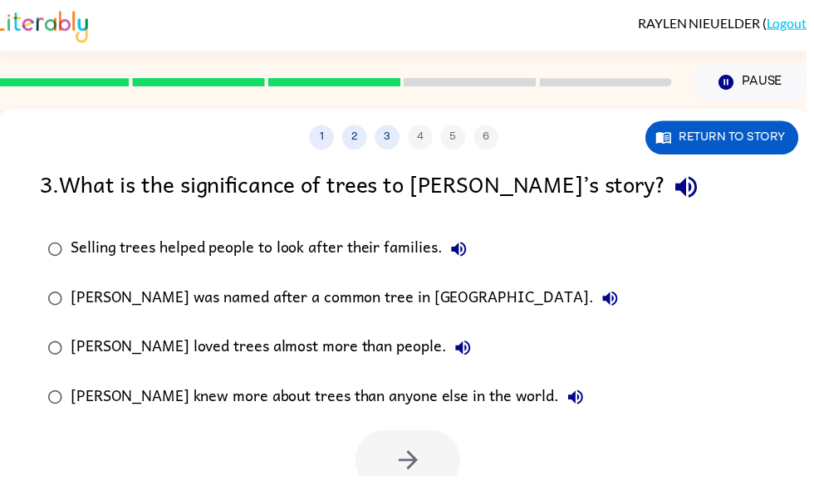
click at [49, 281] on label "Wangari was named after a common tree in Kenya." at bounding box center [336, 301] width 609 height 50
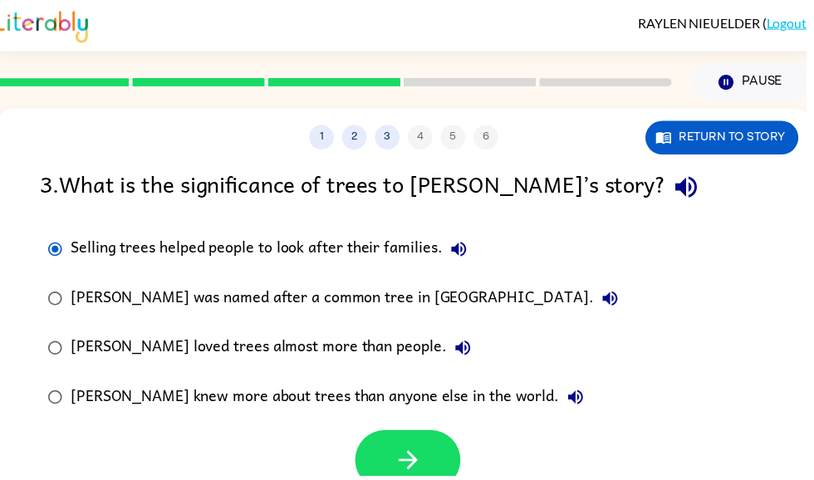
click at [340, 325] on label "Wangari was named after a common tree in Kenya." at bounding box center [336, 301] width 609 height 50
click at [355, 441] on div at bounding box center [408, 460] width 822 height 69
click at [391, 257] on div "Selling trees helped people to look after their families." at bounding box center [275, 251] width 408 height 33
click at [450, 449] on button "button" at bounding box center [412, 464] width 106 height 61
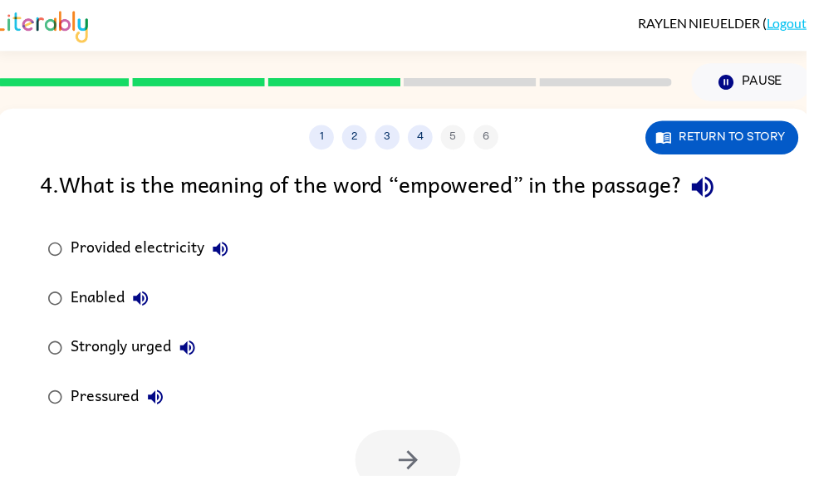
click at [156, 364] on div "Strongly urged" at bounding box center [138, 351] width 134 height 33
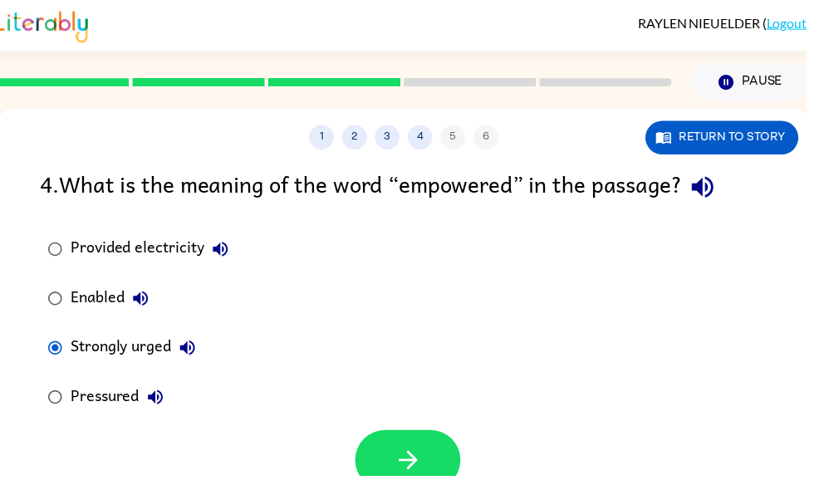
click at [428, 457] on button "button" at bounding box center [412, 464] width 106 height 61
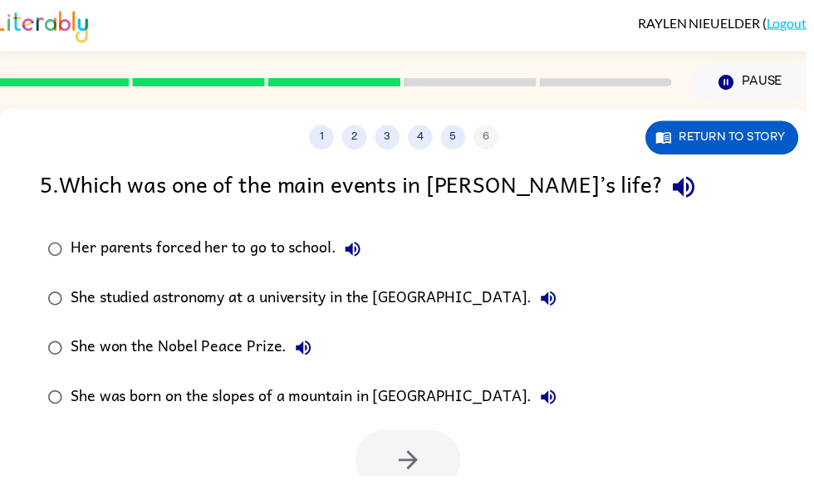
click at [592, 286] on div "Her parents forced her to go to school. She studied astronomy at a university i…" at bounding box center [316, 326] width 551 height 199
click at [564, 297] on icon "button" at bounding box center [554, 301] width 20 height 20
click at [561, 324] on label "She studied astronomy at a university in the United States of America." at bounding box center [305, 301] width 547 height 50
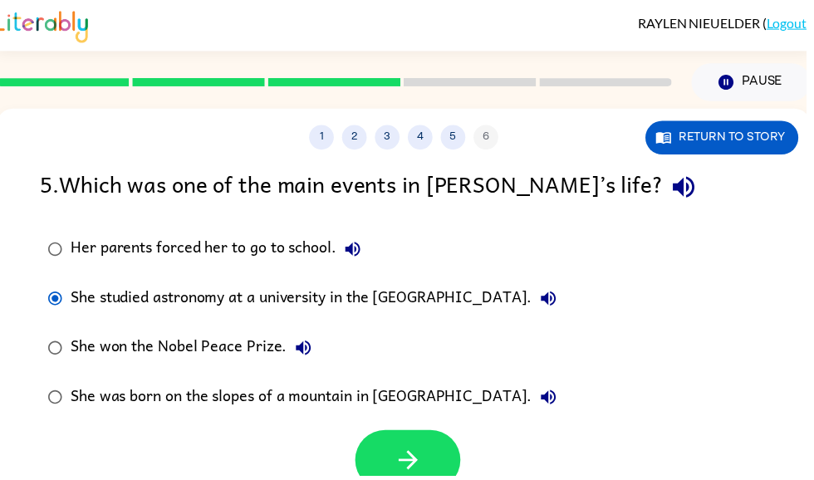
click at [564, 296] on icon "button" at bounding box center [554, 301] width 20 height 20
click at [679, 192] on icon "button" at bounding box center [690, 189] width 22 height 22
click at [592, 280] on div "Her parents forced her to go to school. She studied astronomy at a university i…" at bounding box center [316, 326] width 551 height 199
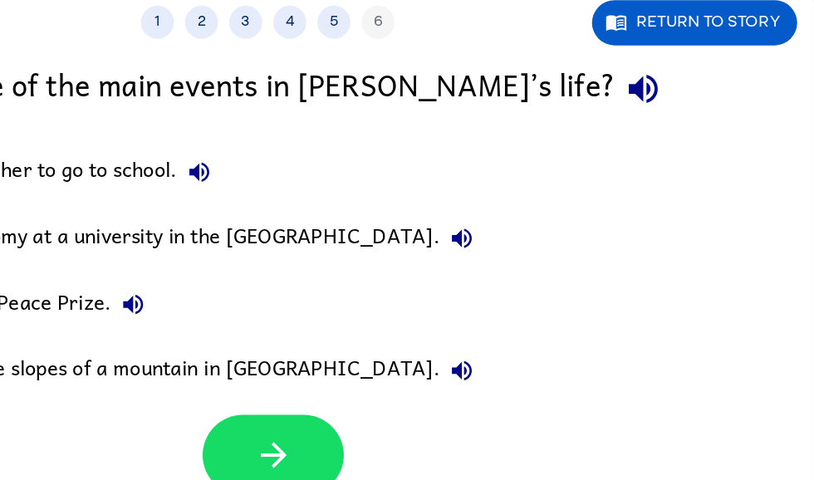
click at [354, 431] on button "button" at bounding box center [407, 461] width 106 height 61
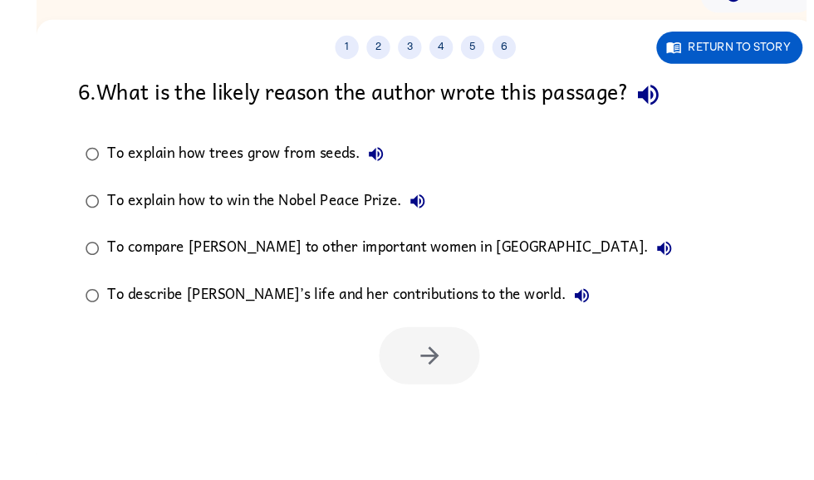
scroll to position [96, 0]
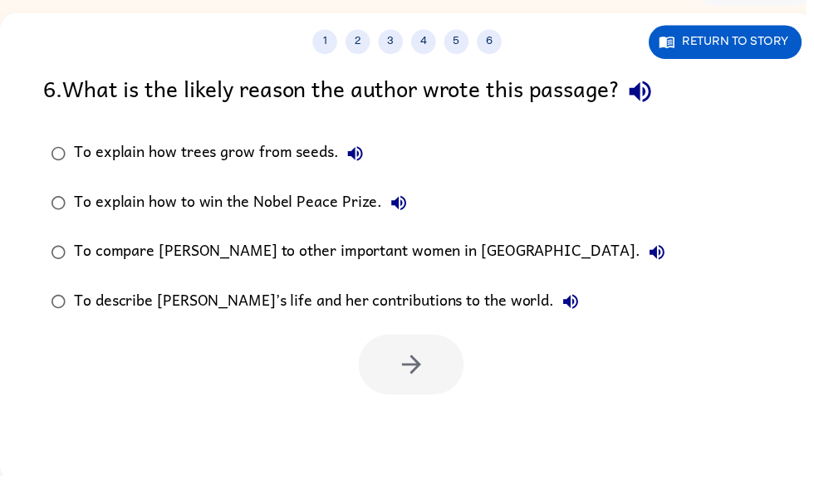
click at [482, 308] on div "To describe Wangari’s life and her contributions to the world." at bounding box center [334, 304] width 518 height 33
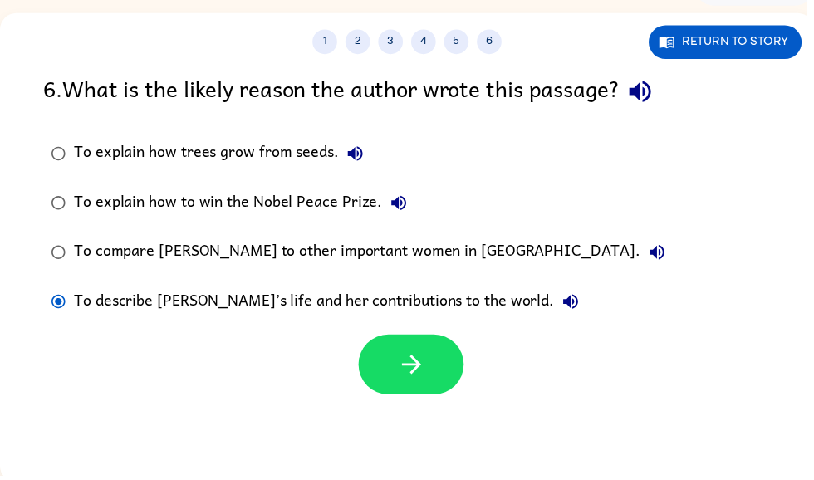
click at [435, 321] on div "To describe Wangari’s life and her contributions to the world." at bounding box center [334, 304] width 518 height 33
click at [431, 386] on button "button" at bounding box center [415, 368] width 106 height 61
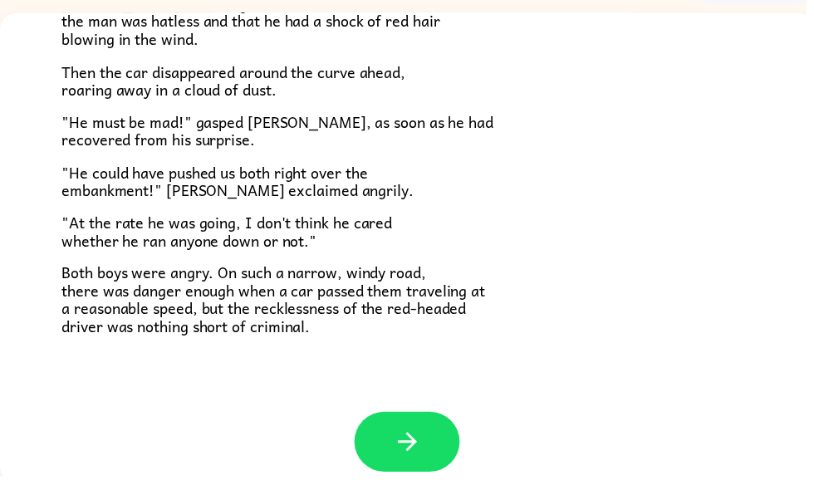
scroll to position [447, 0]
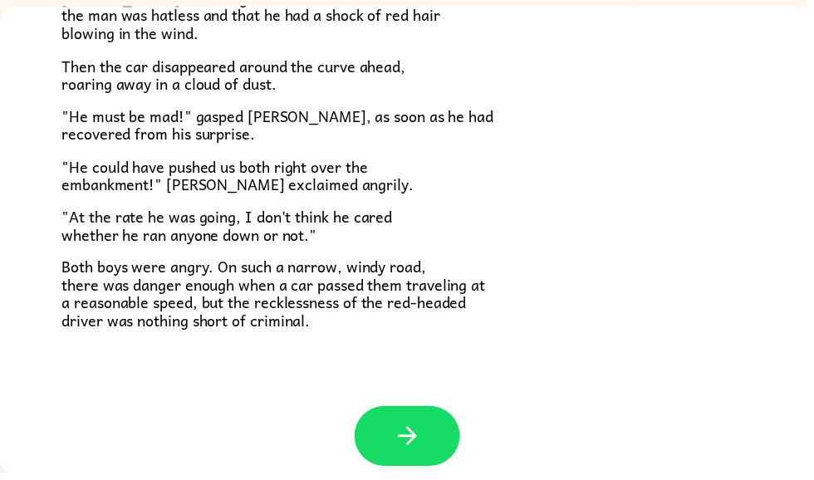
click at [414, 456] on button "button" at bounding box center [411, 443] width 106 height 61
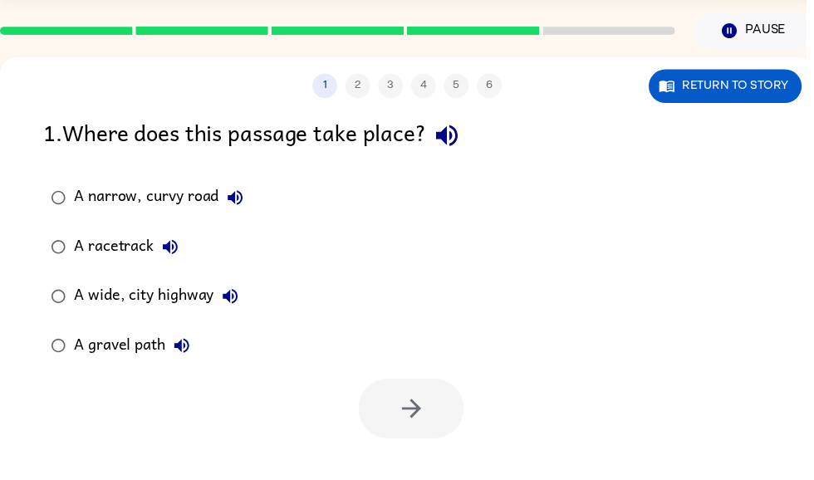
scroll to position [0, 0]
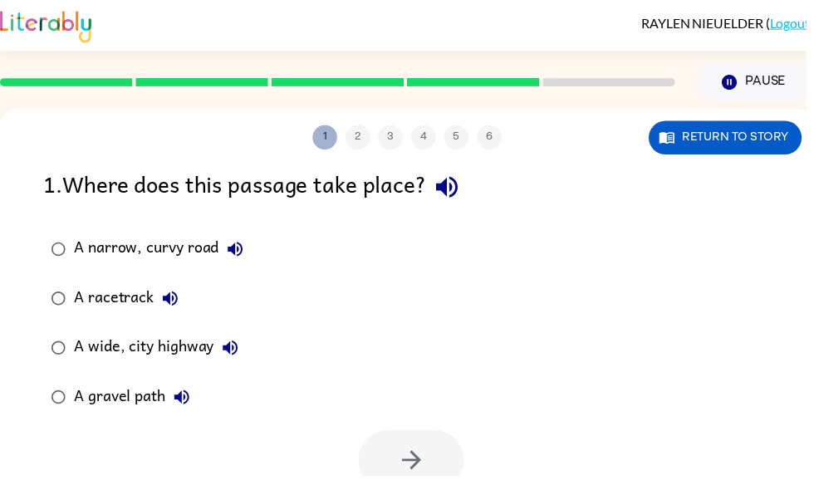
click at [780, 137] on button "Return to story" at bounding box center [732, 139] width 154 height 34
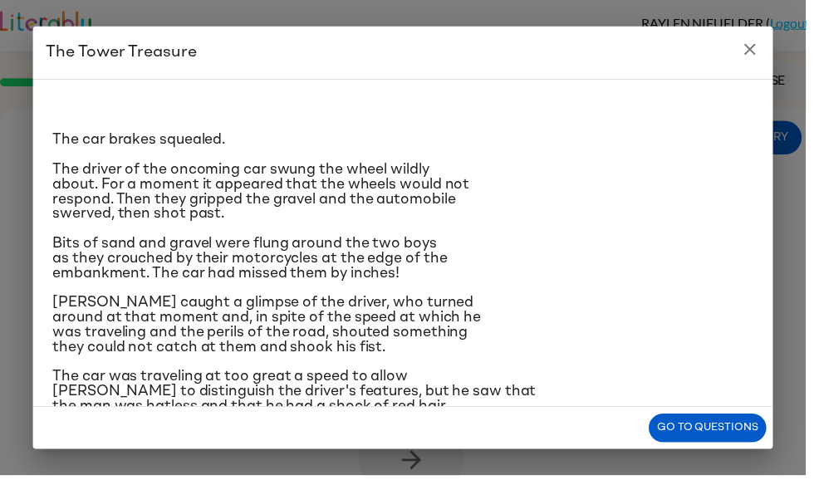
click at [806, 177] on div "The Tower Treasure The car brakes squealed. The driver of the oncoming car swun…" at bounding box center [407, 240] width 814 height 480
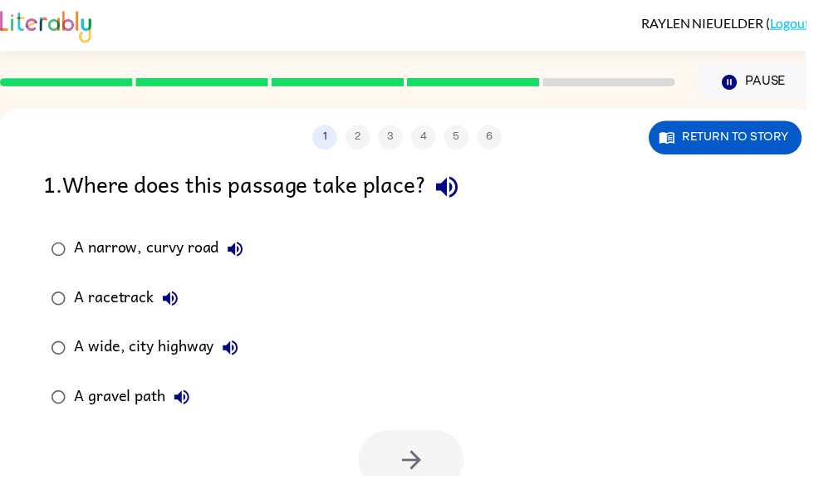
click at [755, 77] on button "Pause Pause" at bounding box center [761, 83] width 120 height 38
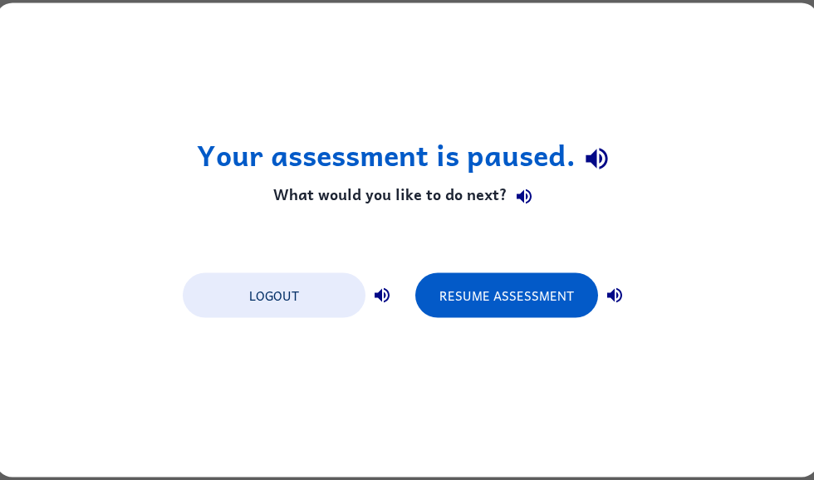
click at [573, 291] on button "Resume Assessment" at bounding box center [506, 295] width 183 height 45
click at [441, 304] on button "Resume Assessment" at bounding box center [506, 295] width 183 height 45
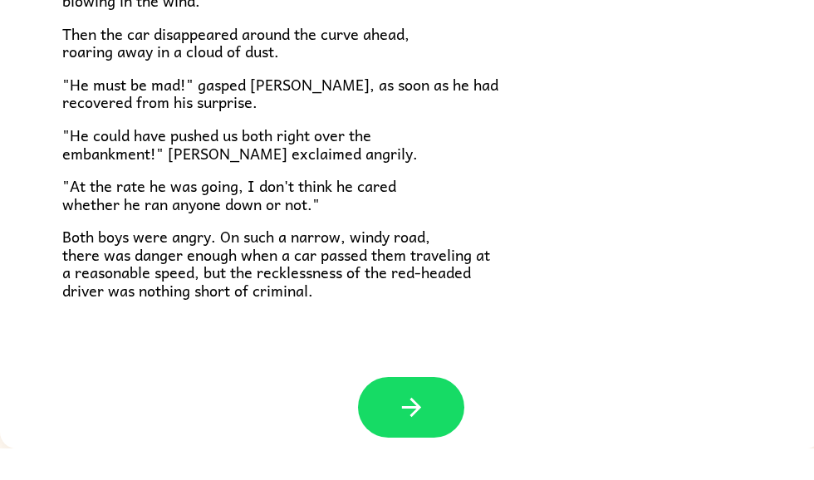
scroll to position [447, 0]
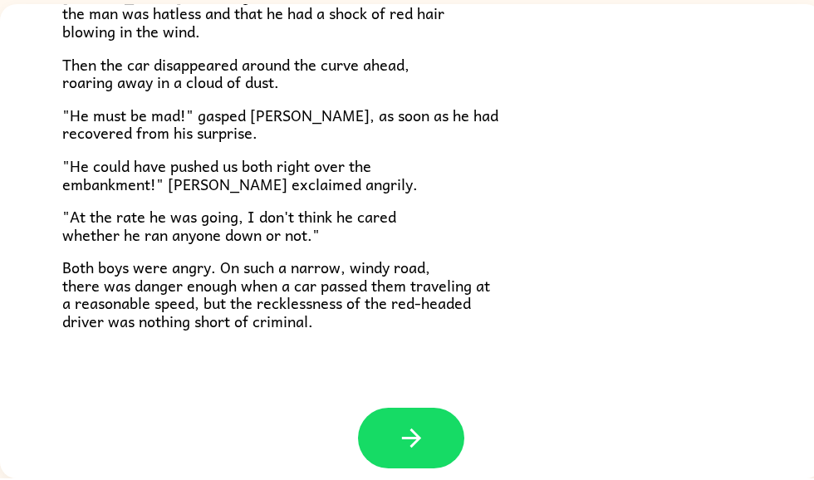
click at [383, 416] on button "button" at bounding box center [411, 439] width 106 height 61
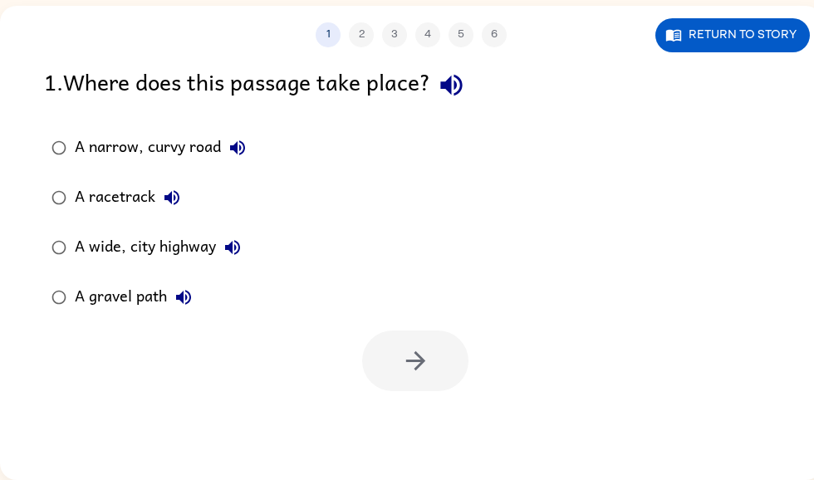
scroll to position [104, 0]
click at [238, 133] on button "A narrow, curvy road" at bounding box center [237, 147] width 33 height 33
click at [214, 133] on div "A narrow, curvy road" at bounding box center [164, 147] width 179 height 33
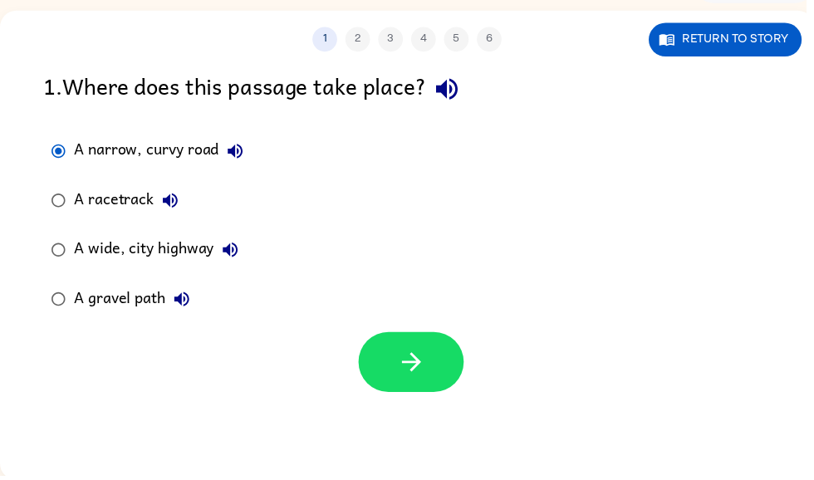
scroll to position [100, 0]
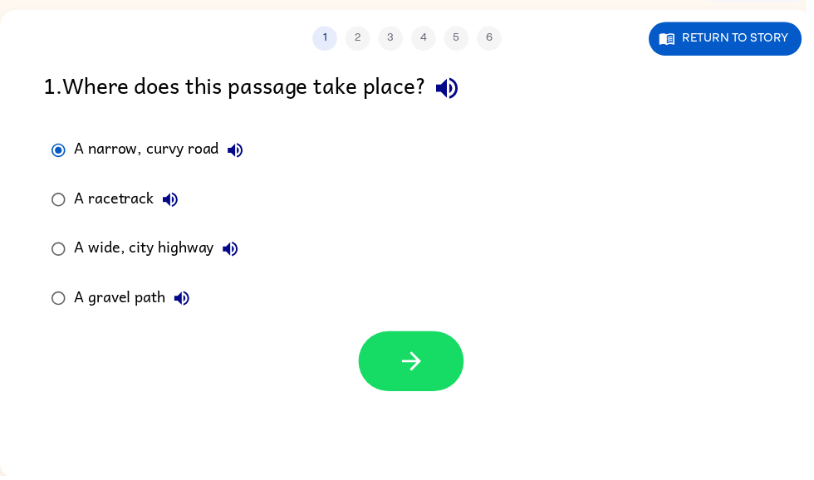
click at [444, 359] on button "button" at bounding box center [415, 365] width 106 height 61
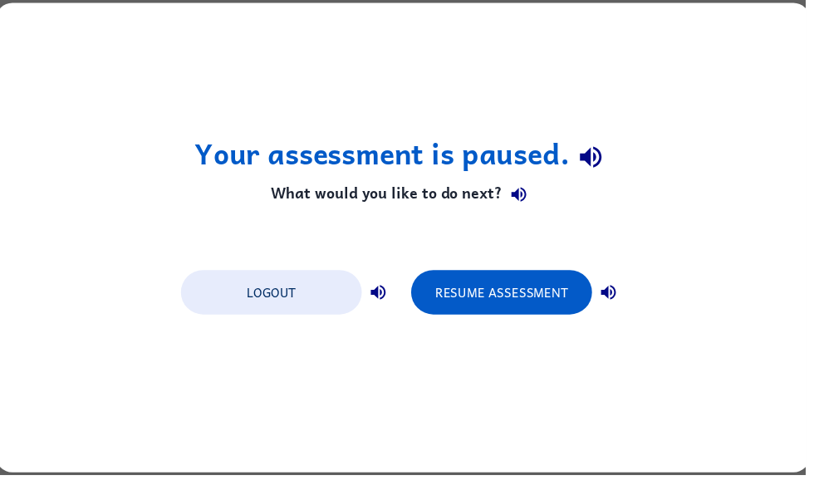
scroll to position [0, 0]
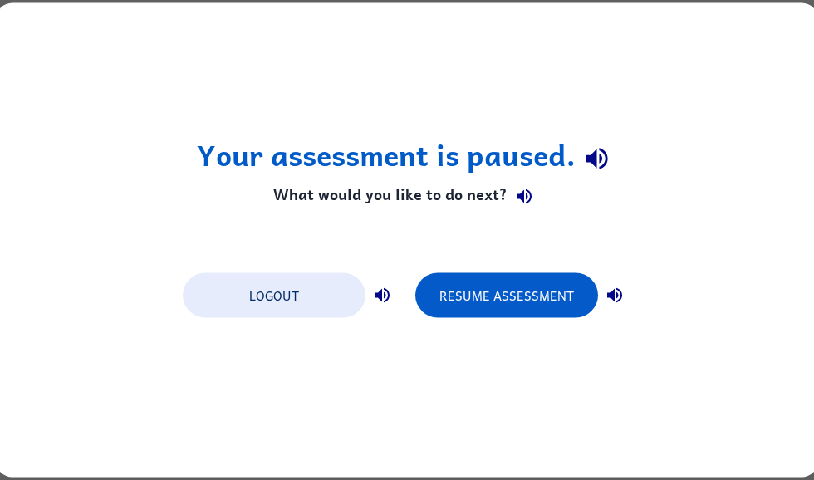
click at [475, 279] on button "Resume Assessment" at bounding box center [506, 295] width 183 height 45
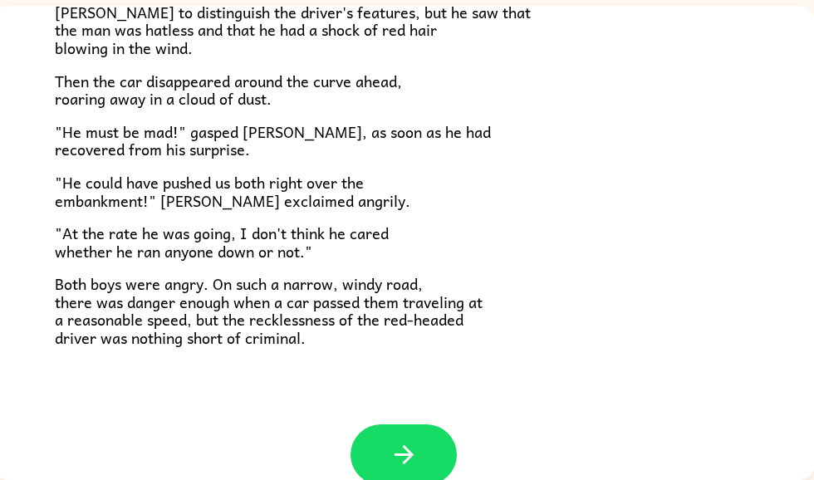
scroll to position [105, 8]
click at [433, 440] on button "button" at bounding box center [402, 454] width 106 height 61
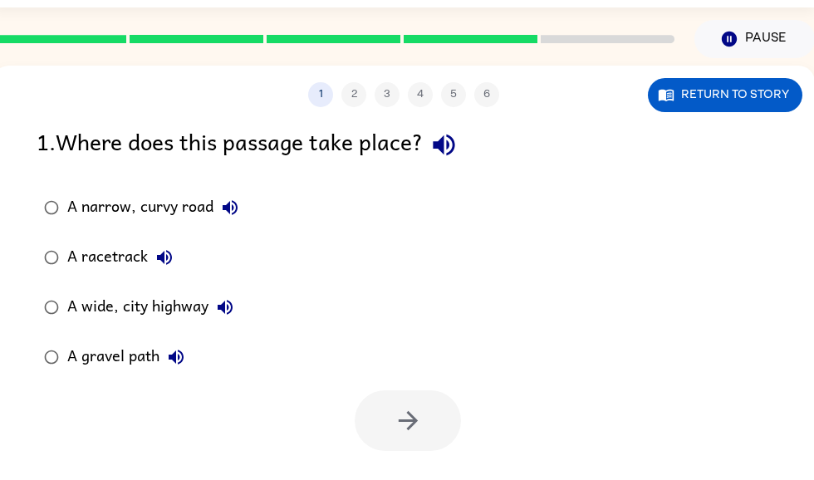
scroll to position [0, 7]
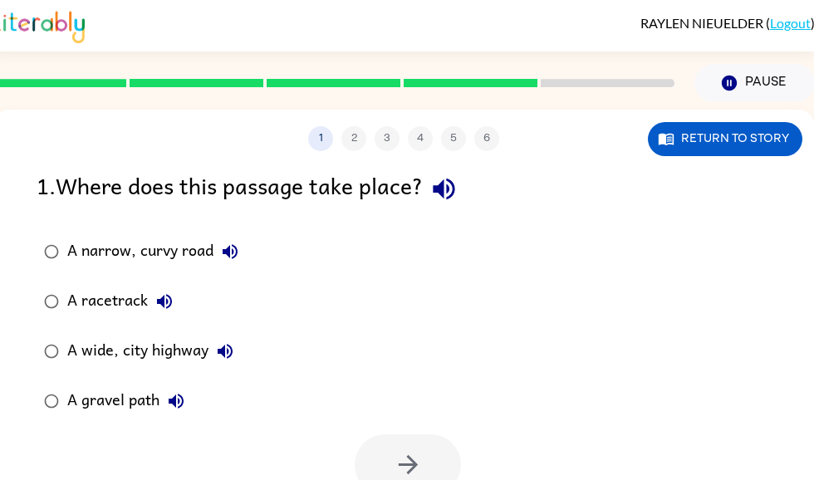
click at [305, 183] on div "1 . Where does this passage take place?" at bounding box center [404, 189] width 734 height 42
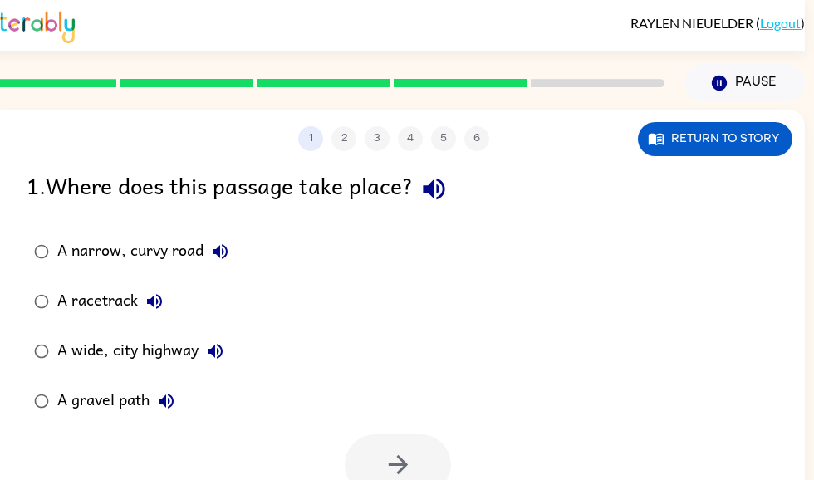
scroll to position [0, 10]
click at [17, 254] on label "A narrow, curvy road" at bounding box center [130, 252] width 227 height 50
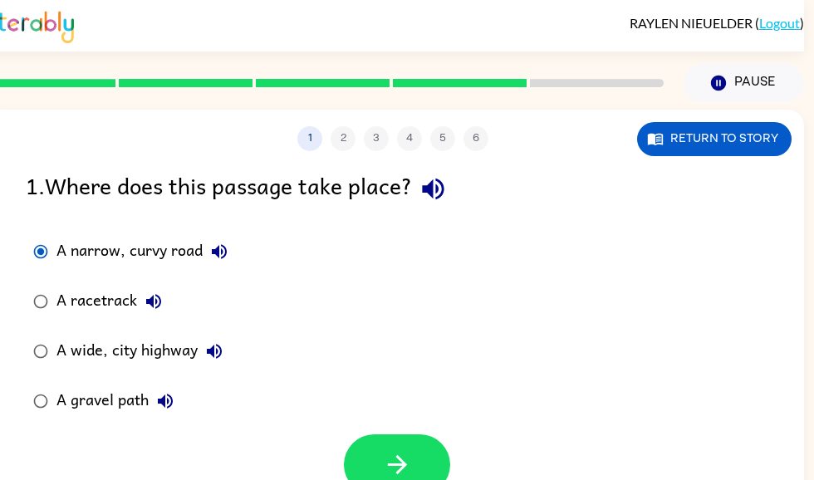
click at [423, 452] on button "button" at bounding box center [397, 464] width 106 height 61
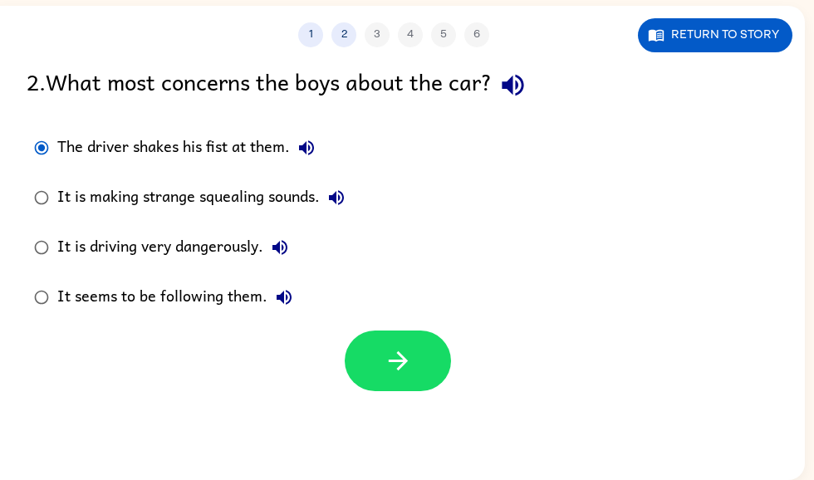
scroll to position [105, 8]
click at [394, 373] on icon "button" at bounding box center [397, 360] width 29 height 29
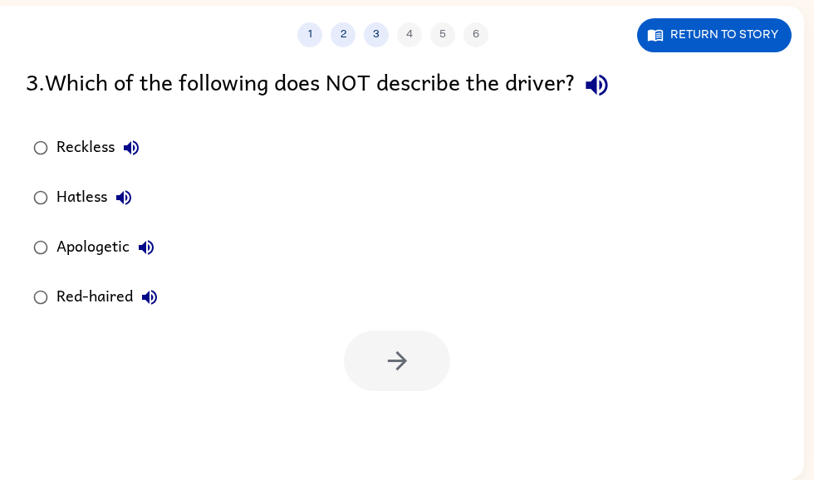
click at [290, 431] on div "1 2 3 4 5 6 Return to story 3 . Which of the following does NOT describe the dr…" at bounding box center [393, 243] width 822 height 474
click at [128, 310] on div "Red-haired" at bounding box center [111, 297] width 110 height 33
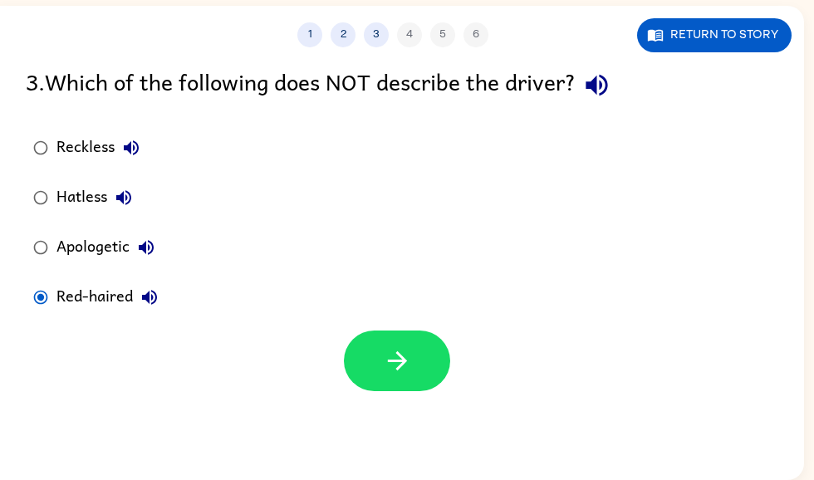
click at [130, 295] on div "Red-haired" at bounding box center [111, 297] width 110 height 33
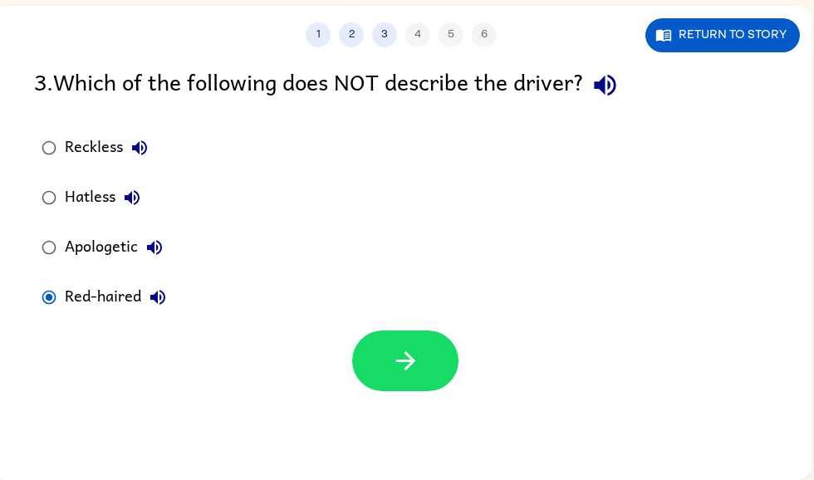
scroll to position [105, 0]
click at [425, 336] on button "button" at bounding box center [405, 360] width 106 height 61
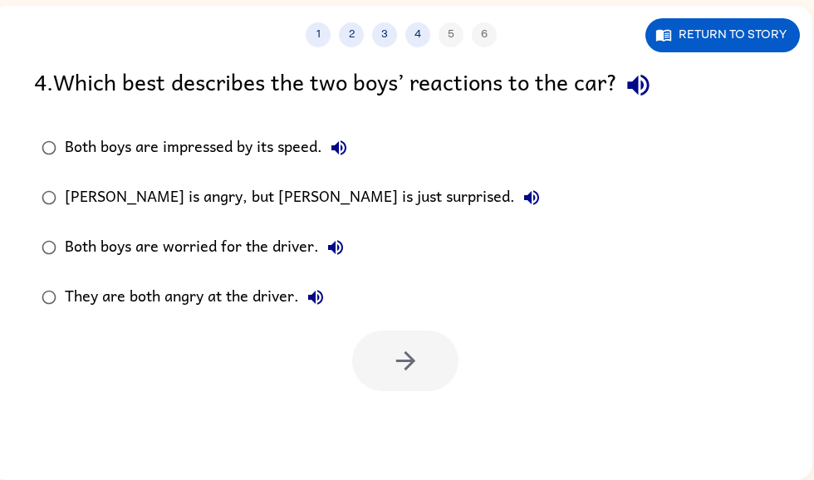
click at [429, 344] on div at bounding box center [405, 360] width 106 height 61
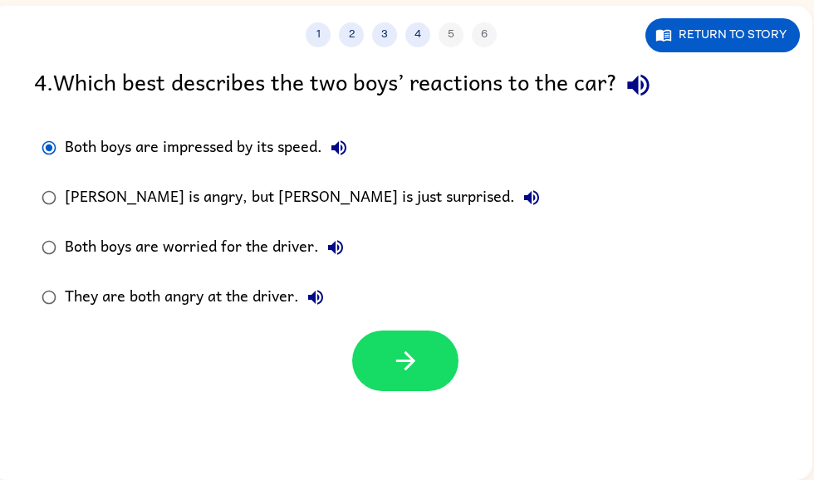
click at [393, 383] on button "button" at bounding box center [405, 360] width 106 height 61
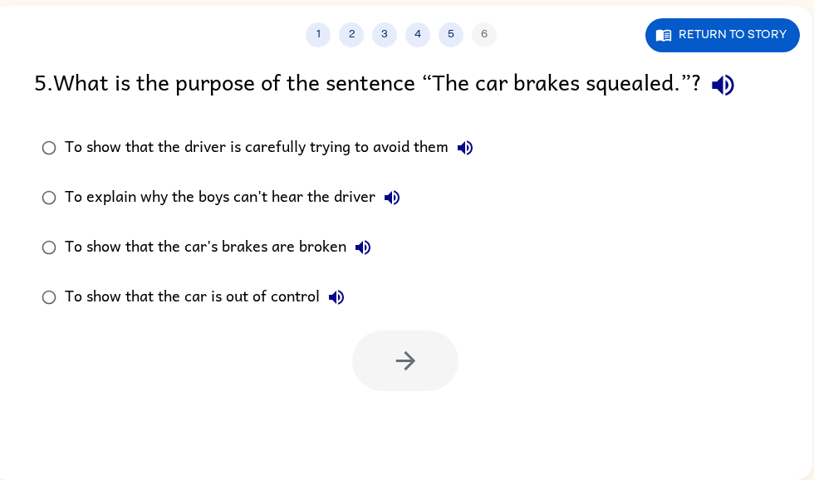
click at [73, 188] on div "To explain why the boys can't hear the driver" at bounding box center [237, 197] width 344 height 33
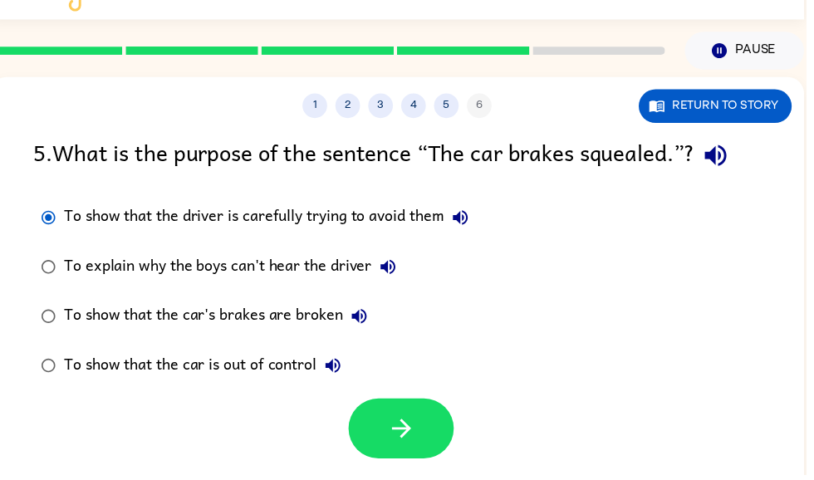
scroll to position [32, 0]
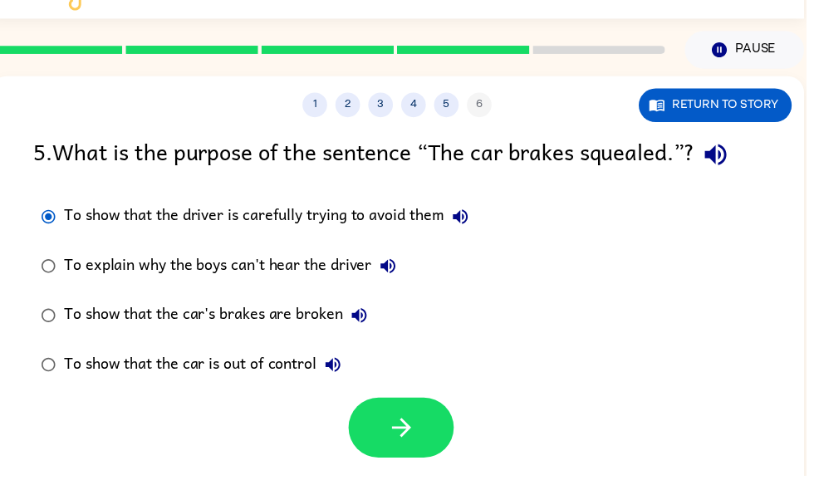
click at [399, 462] on button "button" at bounding box center [405, 432] width 106 height 61
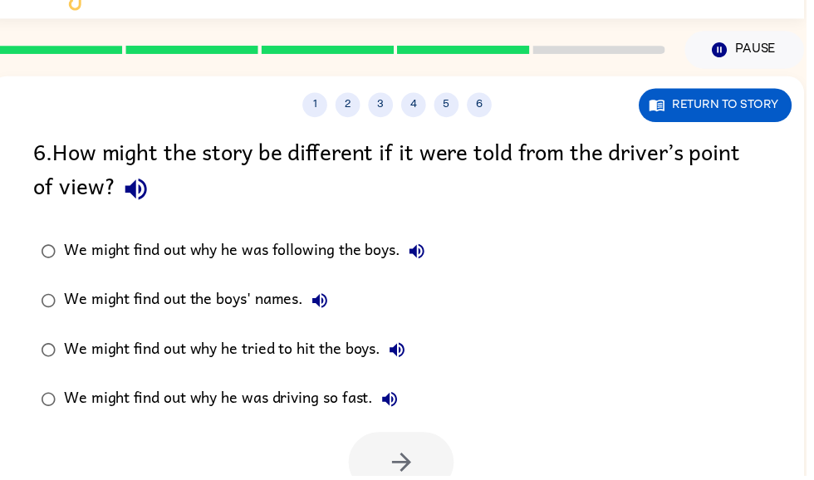
click at [122, 269] on div "We might find out why he was following the boys." at bounding box center [251, 253] width 373 height 33
click at [428, 459] on button "button" at bounding box center [405, 467] width 106 height 61
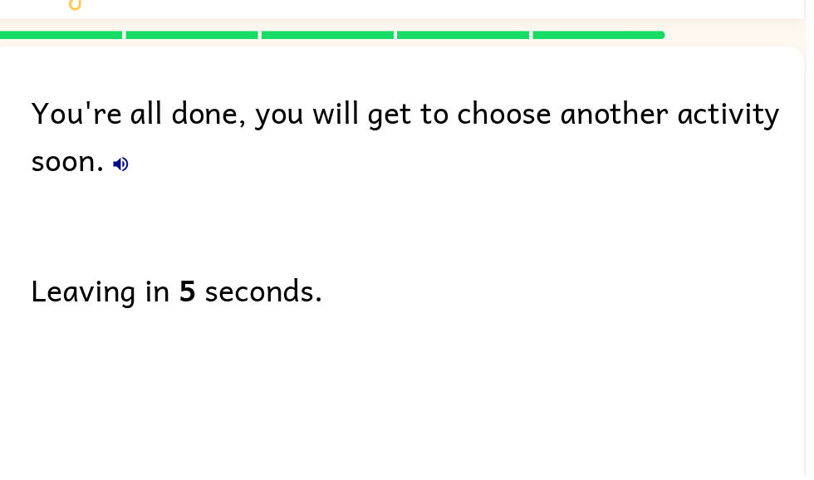
scroll to position [0, 0]
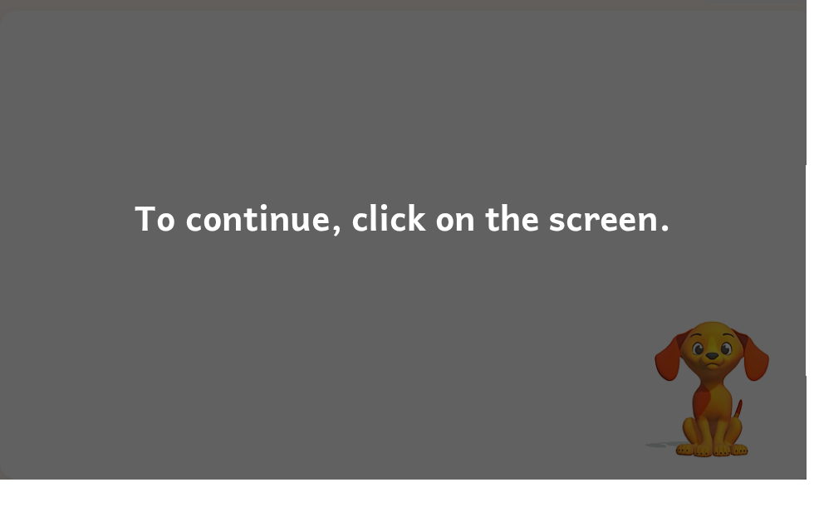
click at [617, 375] on div "To continue, click on the screen." at bounding box center [407, 265] width 814 height 531
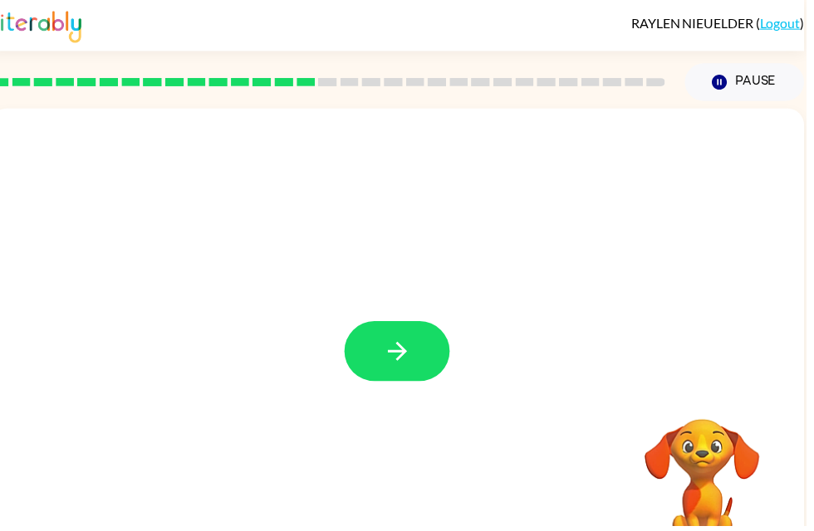
click at [387, 368] on icon "button" at bounding box center [401, 354] width 29 height 29
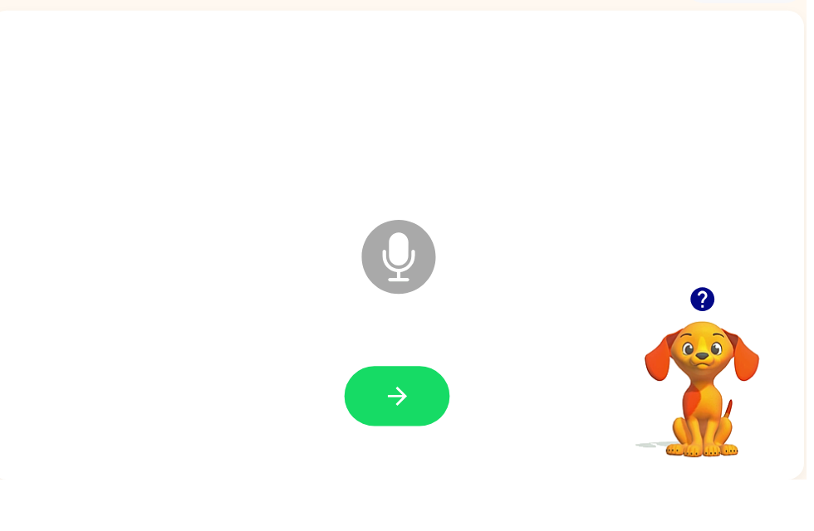
scroll to position [53, 0]
click at [439, 417] on button "button" at bounding box center [401, 447] width 106 height 61
click at [393, 433] on icon "button" at bounding box center [401, 447] width 29 height 29
click at [431, 417] on button "button" at bounding box center [401, 447] width 106 height 61
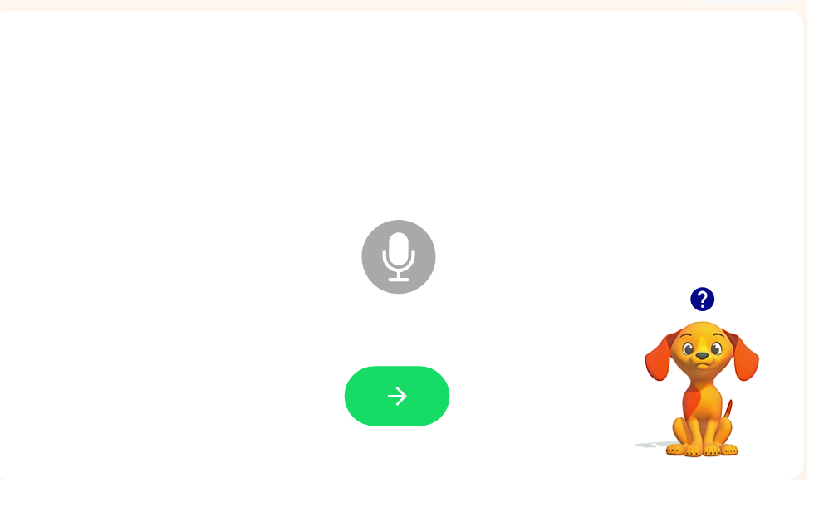
click at [426, 417] on button "button" at bounding box center [401, 447] width 106 height 61
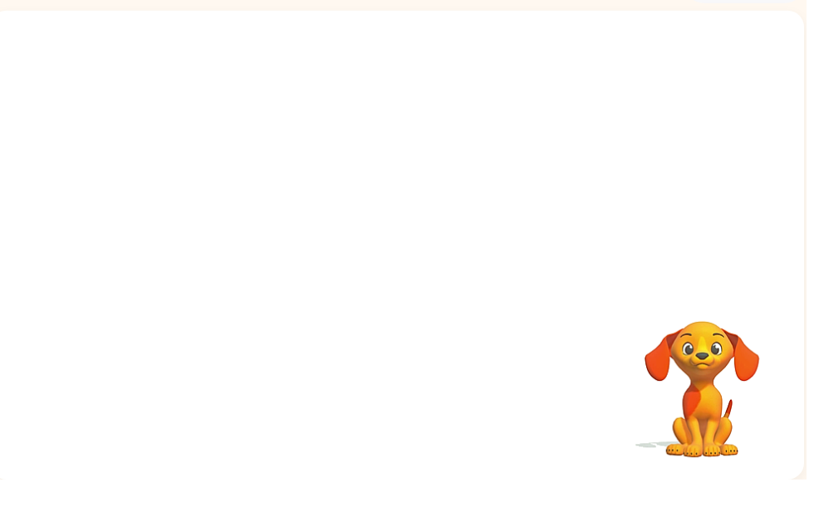
click at [792, 413] on div at bounding box center [401, 447] width 789 height 136
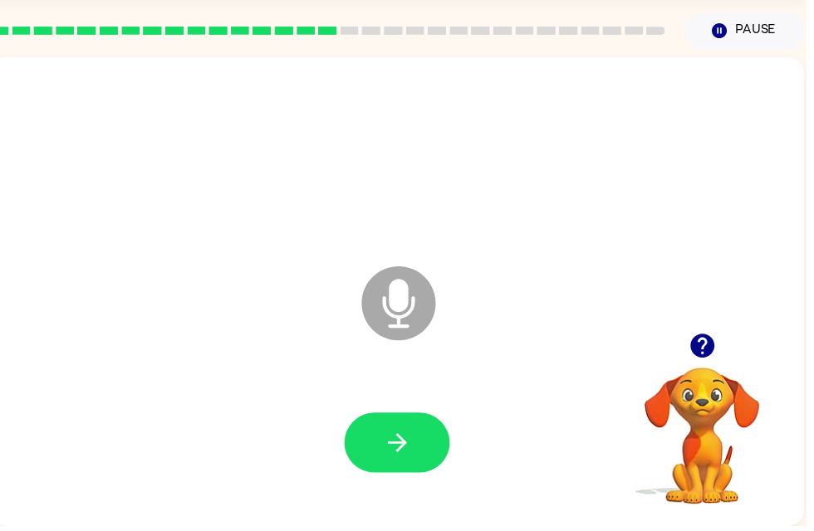
click at [418, 451] on button "button" at bounding box center [401, 447] width 106 height 61
click at [408, 447] on icon "button" at bounding box center [400, 446] width 19 height 19
click at [435, 454] on button "button" at bounding box center [401, 447] width 106 height 61
click at [697, 355] on icon "button" at bounding box center [709, 349] width 29 height 29
click at [429, 452] on button "button" at bounding box center [401, 447] width 106 height 61
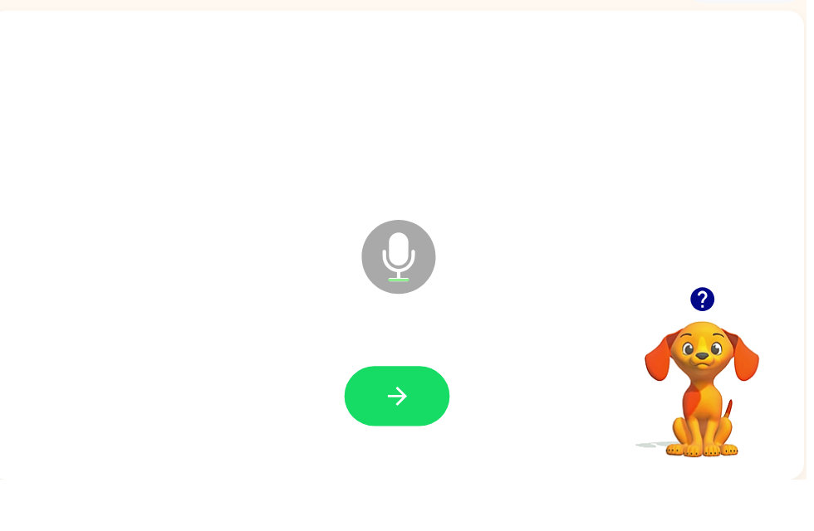
click at [413, 417] on button "button" at bounding box center [401, 447] width 106 height 61
click at [437, 417] on button "button" at bounding box center [401, 447] width 106 height 61
click at [701, 337] on icon "button" at bounding box center [708, 349] width 24 height 24
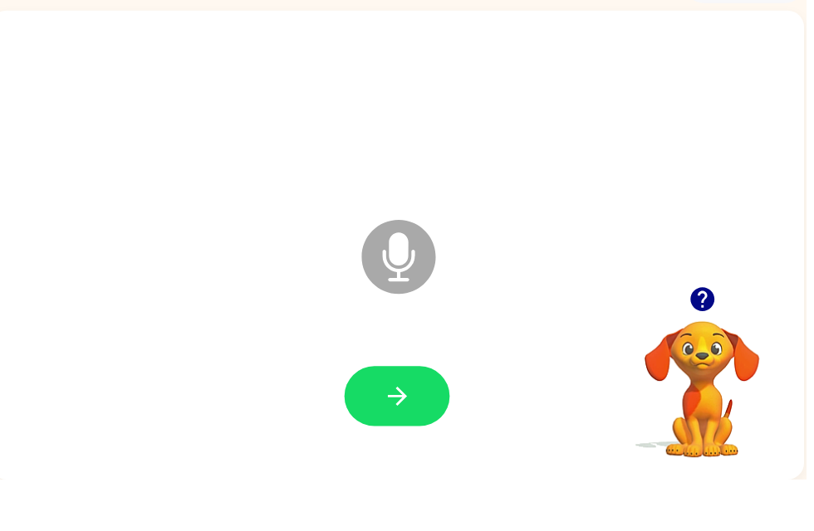
scroll to position [0, 10]
click at [387, 433] on icon "button" at bounding box center [401, 447] width 29 height 29
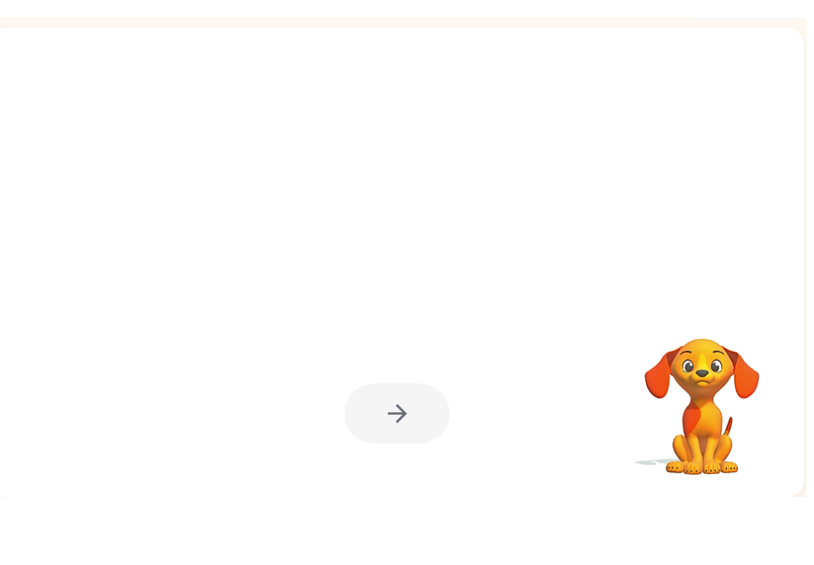
scroll to position [19, 0]
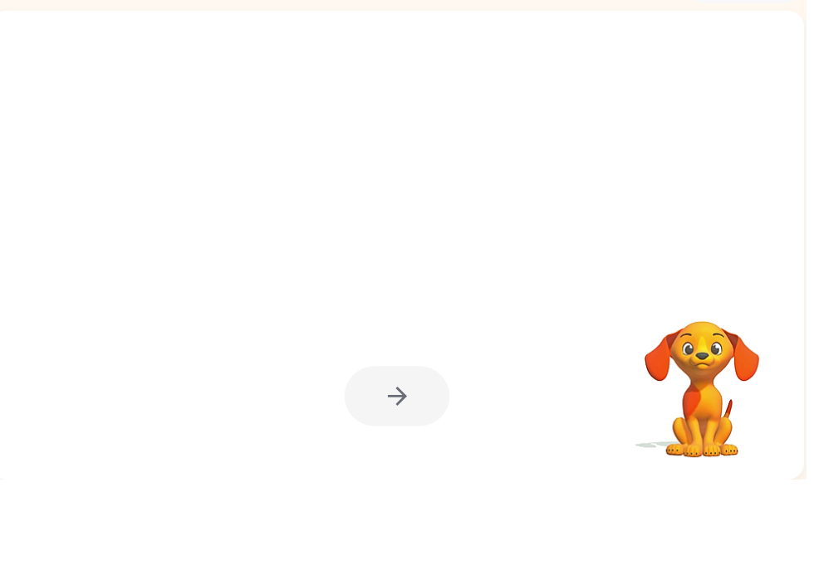
click at [0, 95] on html "[PERSON_NAME] ( Logout ) Pause Pause Your browser must support playing .mp4 fil…" at bounding box center [407, 274] width 814 height 584
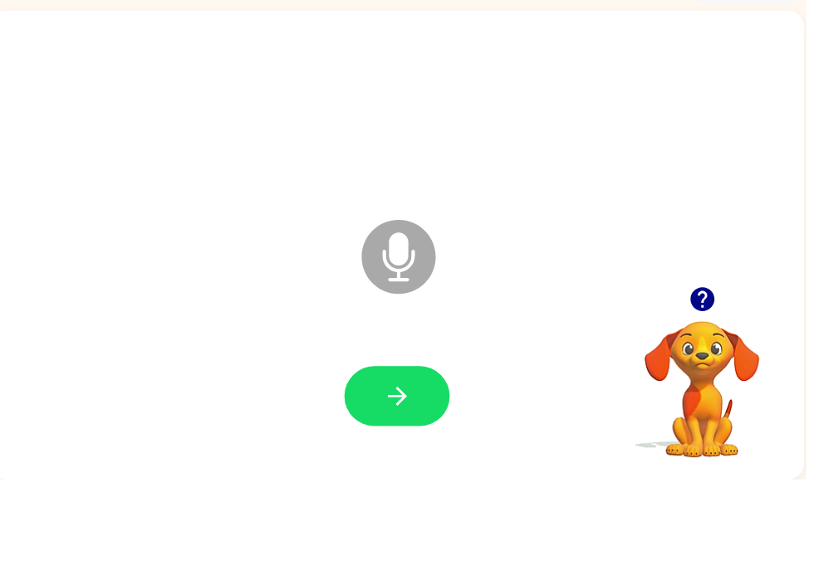
click at [374, 451] on button "button" at bounding box center [401, 481] width 106 height 61
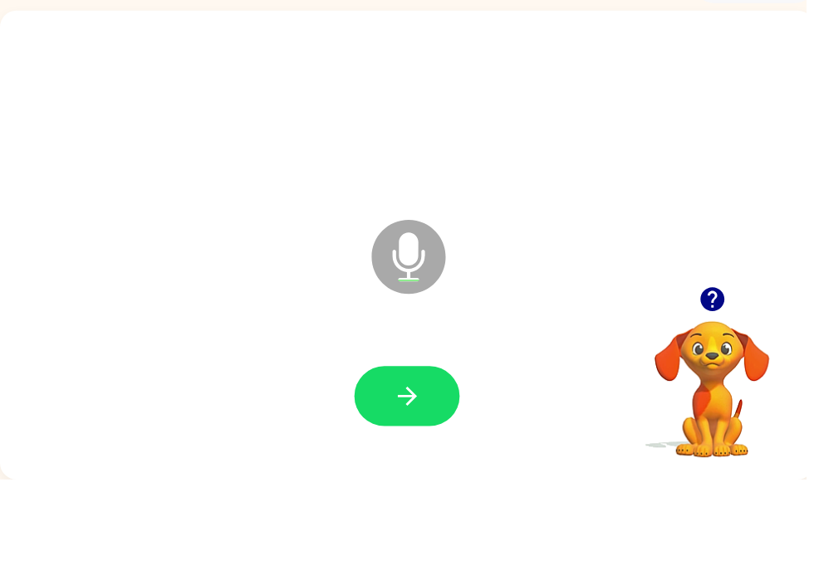
scroll to position [0, 0]
click at [420, 467] on icon "button" at bounding box center [411, 481] width 29 height 29
click at [432, 451] on button "button" at bounding box center [411, 481] width 106 height 61
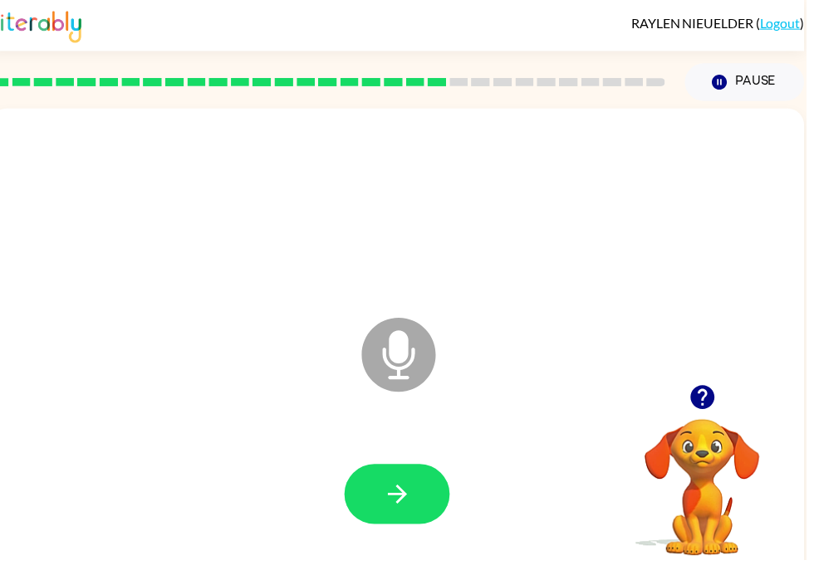
click at [446, 477] on div at bounding box center [401, 499] width 106 height 61
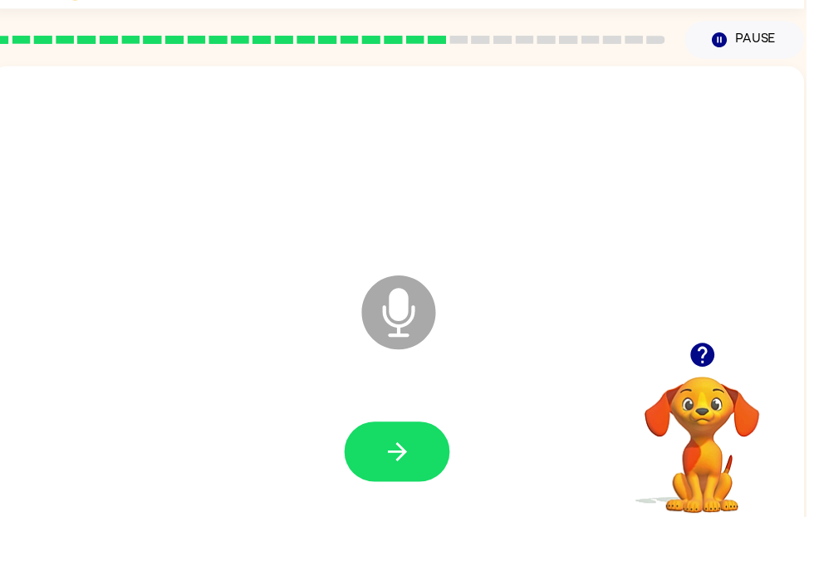
click at [399, 485] on icon "button" at bounding box center [401, 499] width 29 height 29
click at [435, 469] on button "button" at bounding box center [401, 499] width 106 height 61
click at [428, 469] on button "button" at bounding box center [401, 499] width 106 height 61
click at [467, 451] on div at bounding box center [401, 500] width 789 height 136
click at [436, 469] on button "button" at bounding box center [401, 499] width 106 height 61
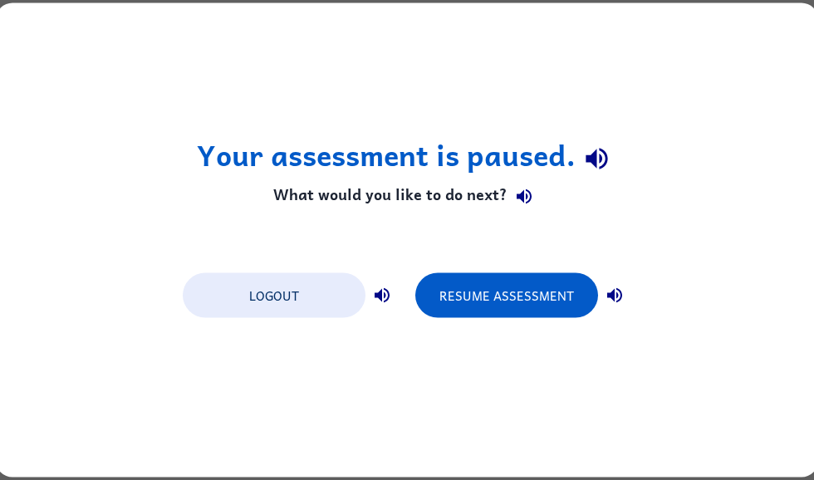
click at [455, 304] on button "Resume Assessment" at bounding box center [506, 295] width 183 height 45
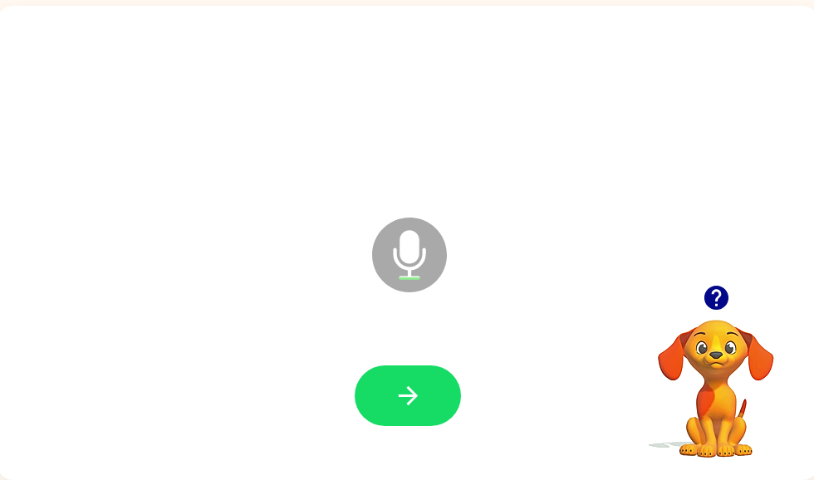
scroll to position [0, 5]
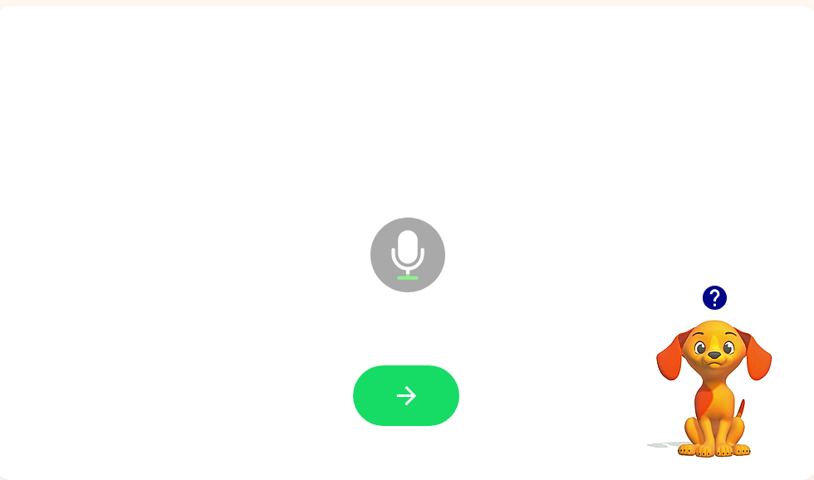
click at [361, 403] on button "button" at bounding box center [406, 395] width 106 height 61
click at [422, 408] on button "button" at bounding box center [406, 395] width 106 height 61
click at [712, 282] on button "button" at bounding box center [714, 297] width 42 height 42
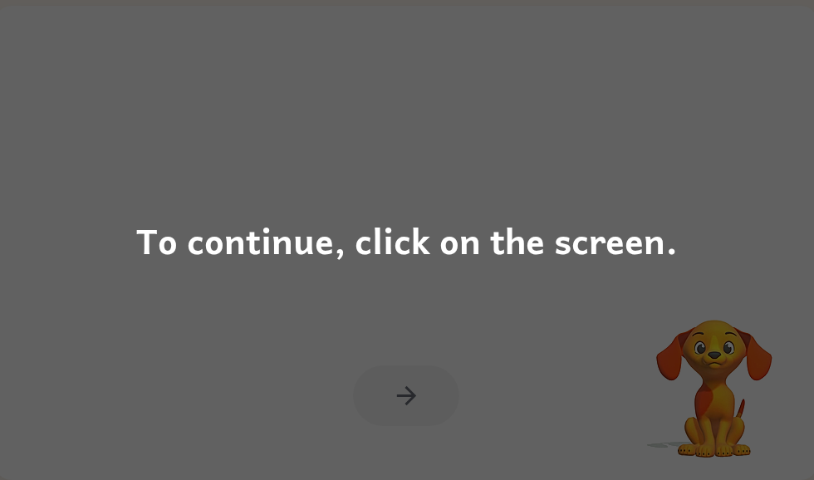
click at [635, 361] on div "To continue, click on the screen." at bounding box center [407, 240] width 814 height 480
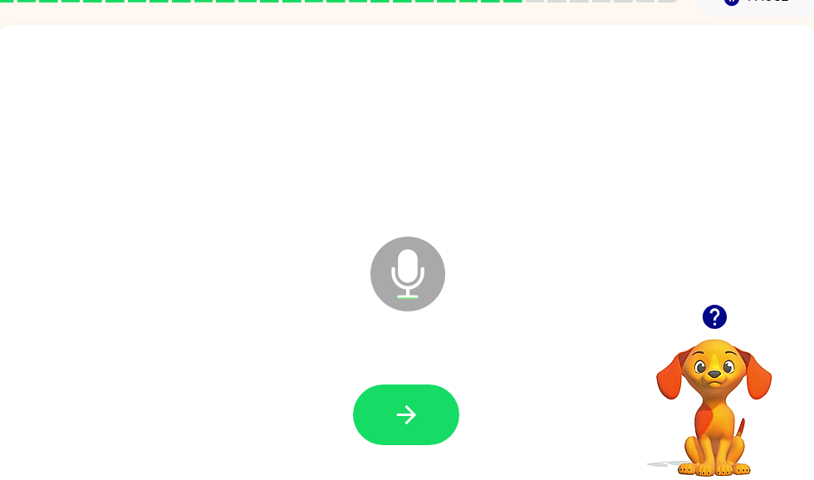
scroll to position [78, 0]
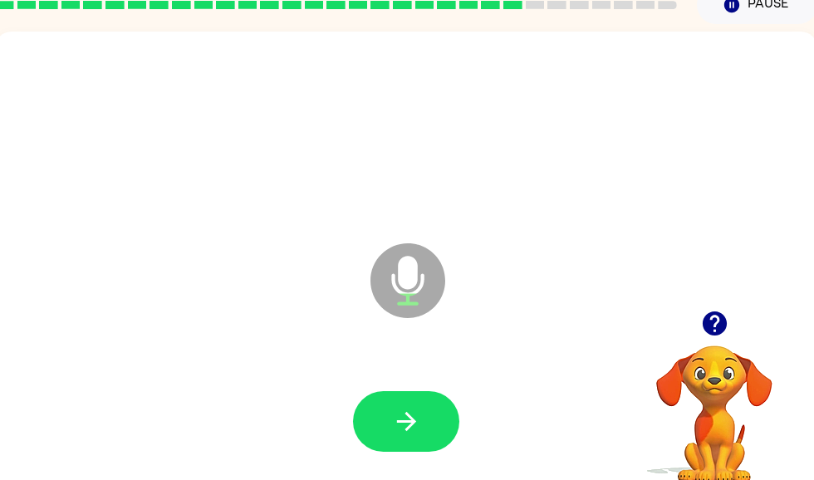
click at [431, 447] on button "button" at bounding box center [406, 421] width 106 height 61
click at [356, 435] on button "button" at bounding box center [406, 421] width 106 height 61
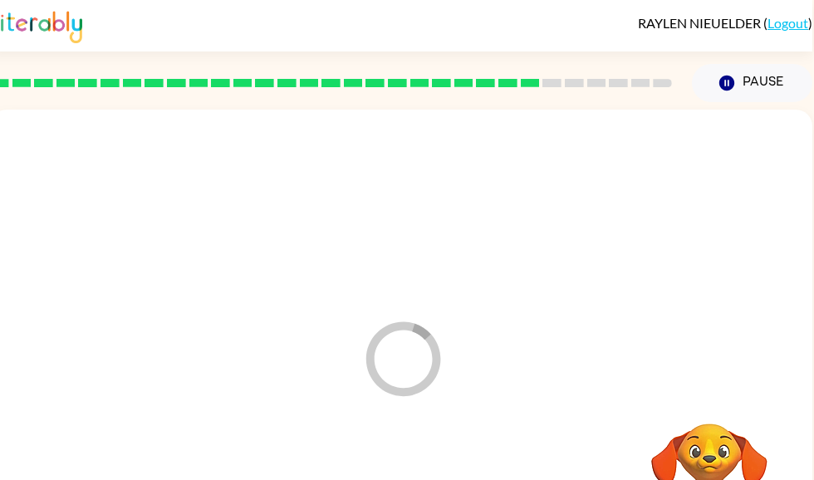
scroll to position [0, 10]
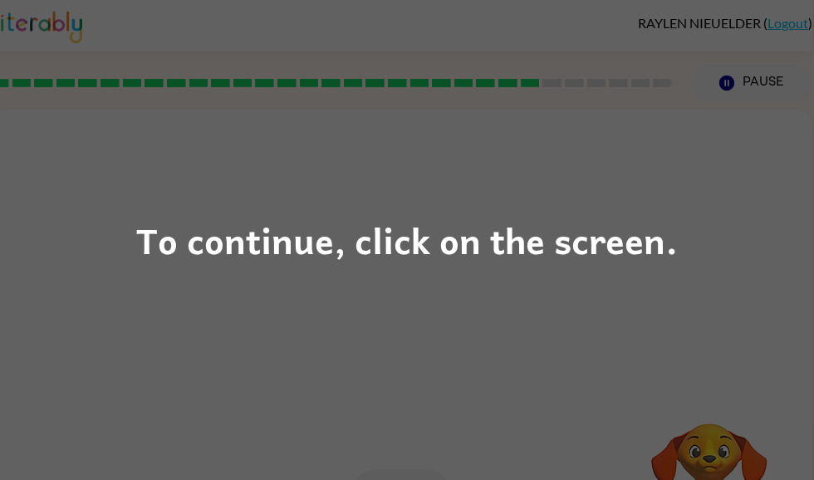
click at [140, 334] on div "To continue, click on the screen." at bounding box center [407, 240] width 814 height 480
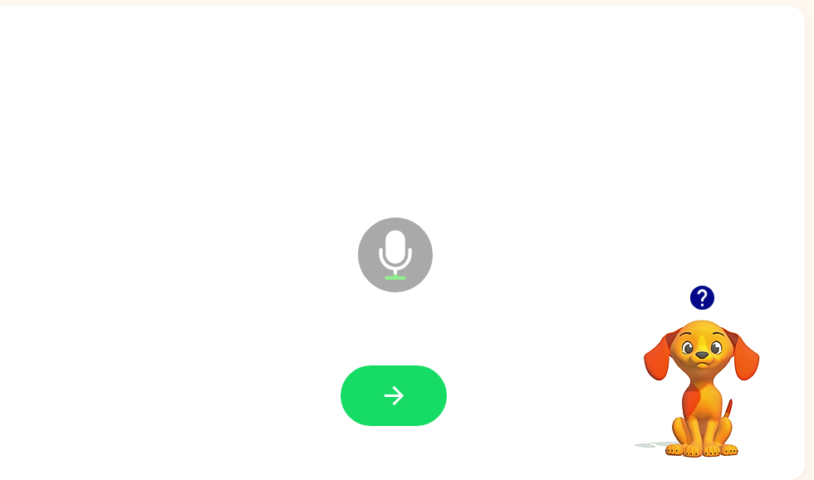
scroll to position [105, 8]
click at [678, 290] on div at bounding box center [701, 297] width 166 height 42
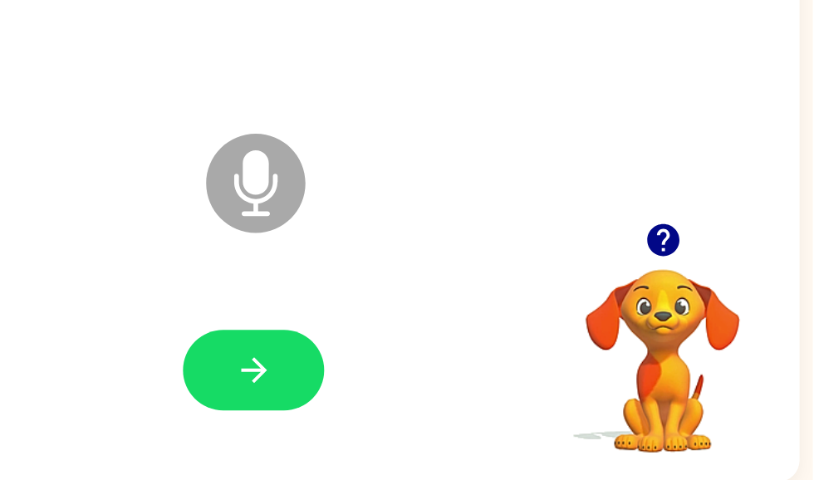
scroll to position [104, 9]
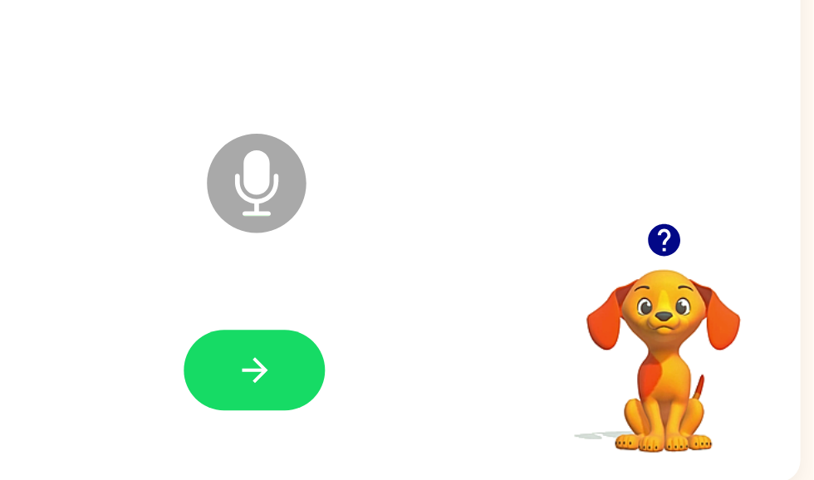
click at [687, 283] on icon "button" at bounding box center [701, 297] width 29 height 29
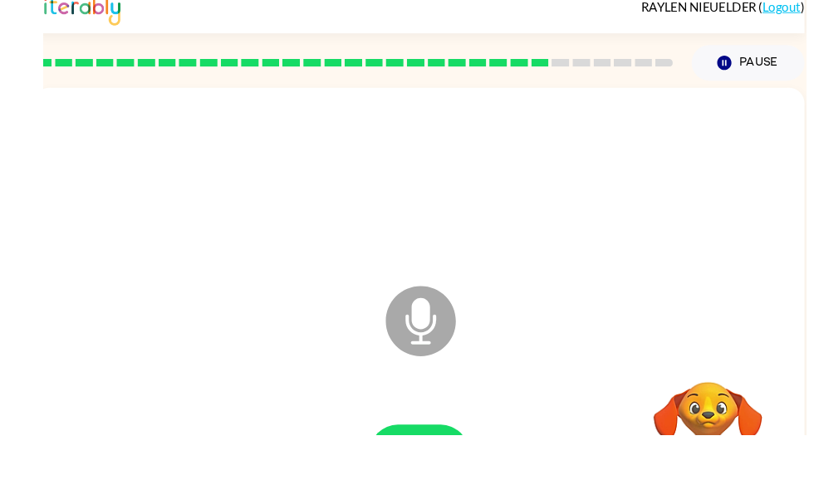
scroll to position [86, 0]
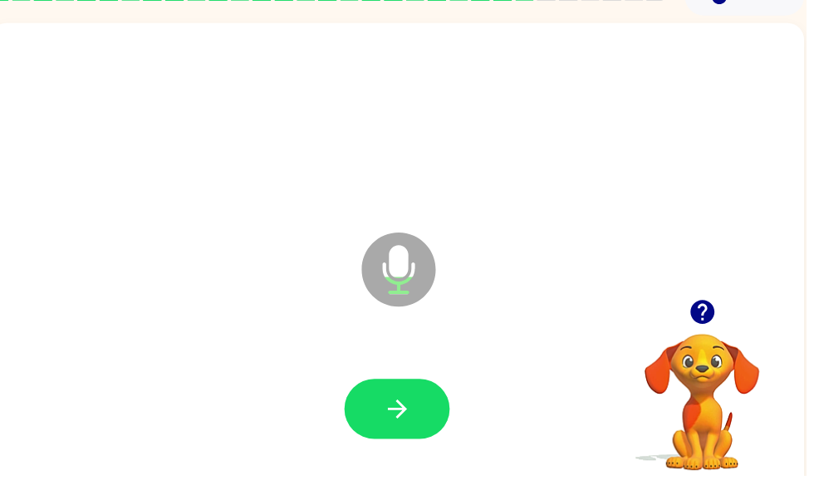
click at [393, 422] on icon "button" at bounding box center [401, 412] width 29 height 29
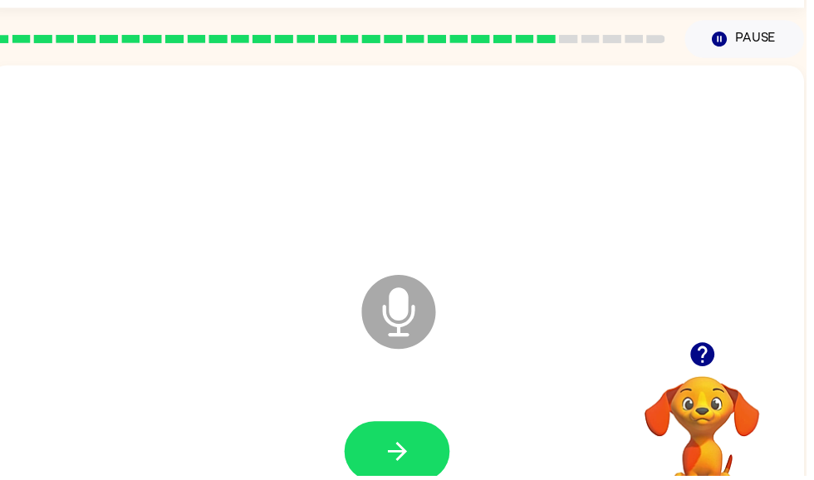
scroll to position [43, 0]
click at [354, 447] on button "button" at bounding box center [401, 456] width 106 height 61
click at [424, 445] on button "button" at bounding box center [401, 456] width 106 height 61
click at [433, 462] on button "button" at bounding box center [401, 456] width 106 height 61
click at [403, 451] on icon "button" at bounding box center [400, 456] width 19 height 19
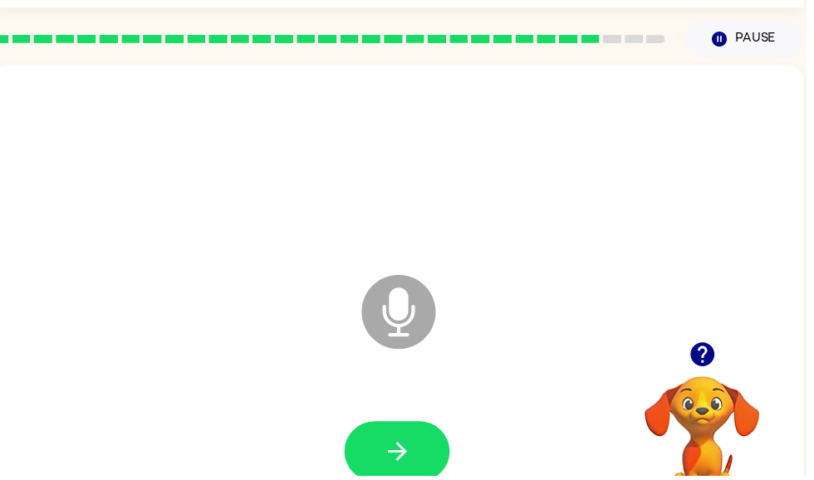
click at [428, 446] on button "button" at bounding box center [401, 456] width 106 height 61
click at [404, 462] on icon "button" at bounding box center [400, 456] width 19 height 19
click at [441, 477] on button "button" at bounding box center [401, 456] width 106 height 61
click at [438, 457] on button "button" at bounding box center [401, 456] width 106 height 61
click at [367, 465] on button "button" at bounding box center [401, 456] width 106 height 61
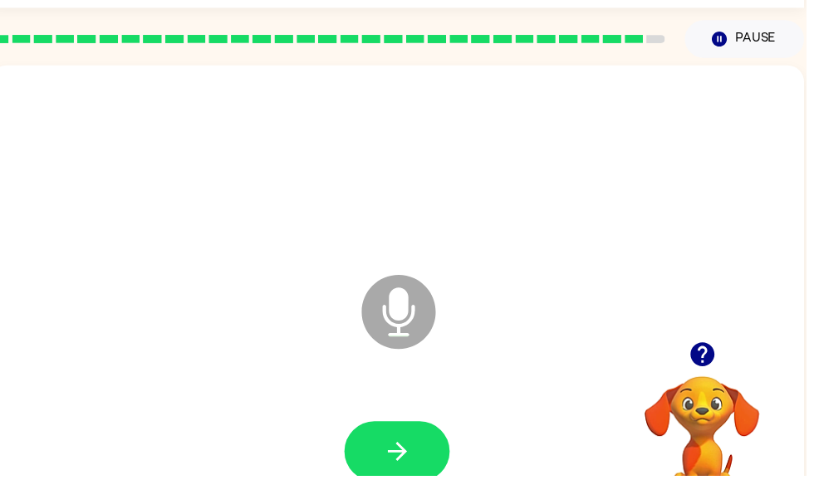
click at [400, 338] on icon "Microphone The Microphone is here when it is your turn to talk" at bounding box center [485, 336] width 249 height 125
click at [409, 319] on icon "Microphone The Microphone is here when it is your turn to talk" at bounding box center [485, 336] width 249 height 125
click at [432, 328] on icon at bounding box center [402, 315] width 75 height 75
click at [423, 282] on icon "Microphone The Microphone is here when it is your turn to talk" at bounding box center [485, 336] width 249 height 125
click at [422, 282] on icon "Microphone The Microphone is here when it is your turn to talk" at bounding box center [485, 336] width 249 height 125
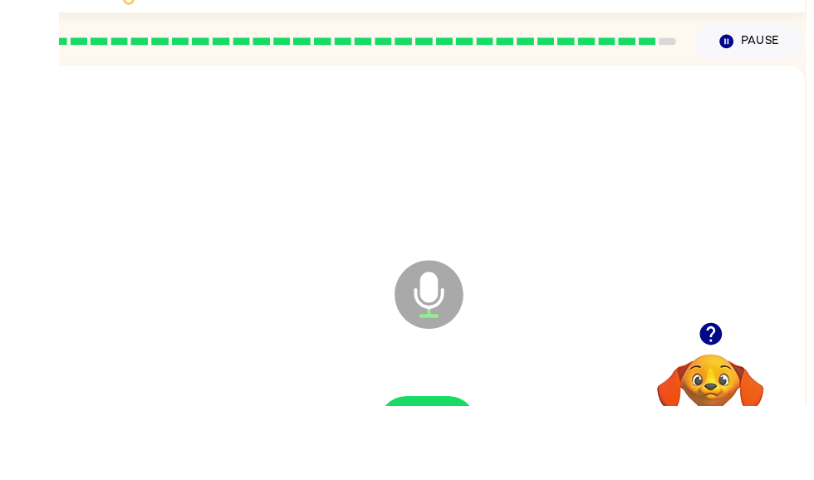
scroll to position [99, 0]
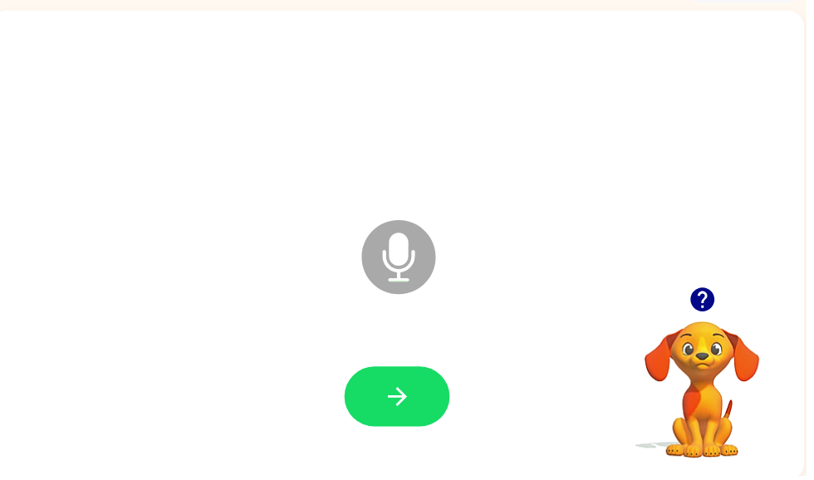
click at [429, 276] on icon at bounding box center [402, 259] width 75 height 75
click at [715, 298] on icon "button" at bounding box center [708, 303] width 24 height 24
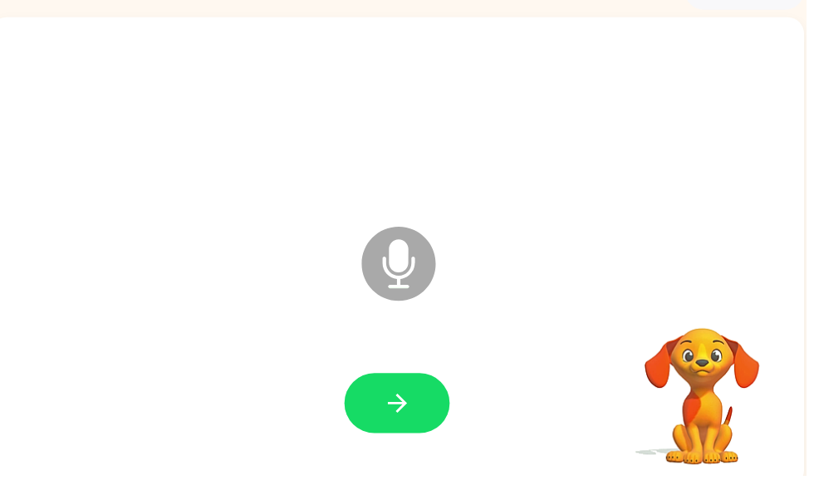
scroll to position [90, 0]
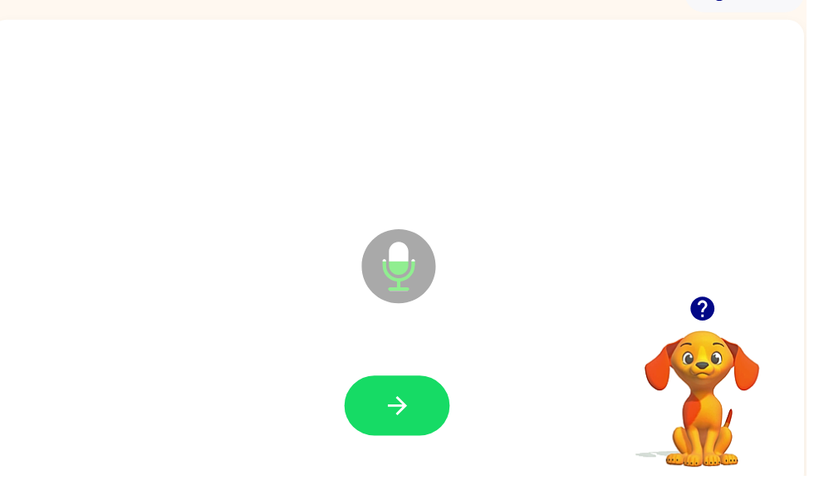
click at [424, 417] on button "button" at bounding box center [401, 409] width 106 height 61
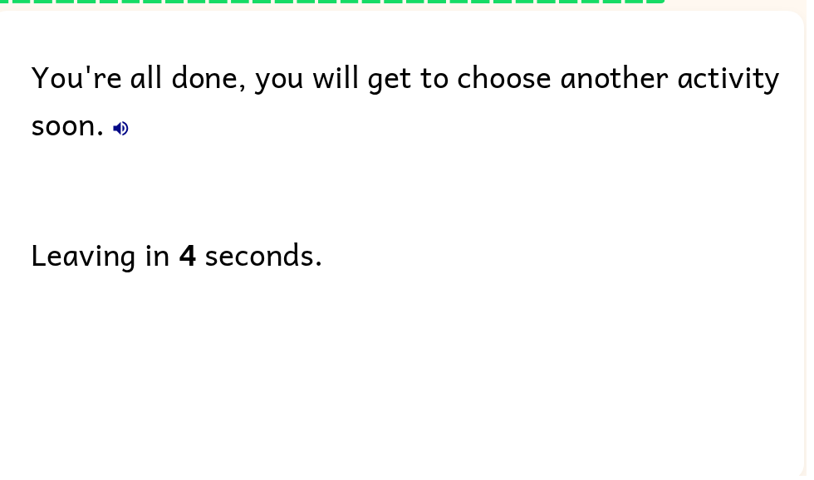
scroll to position [0, 0]
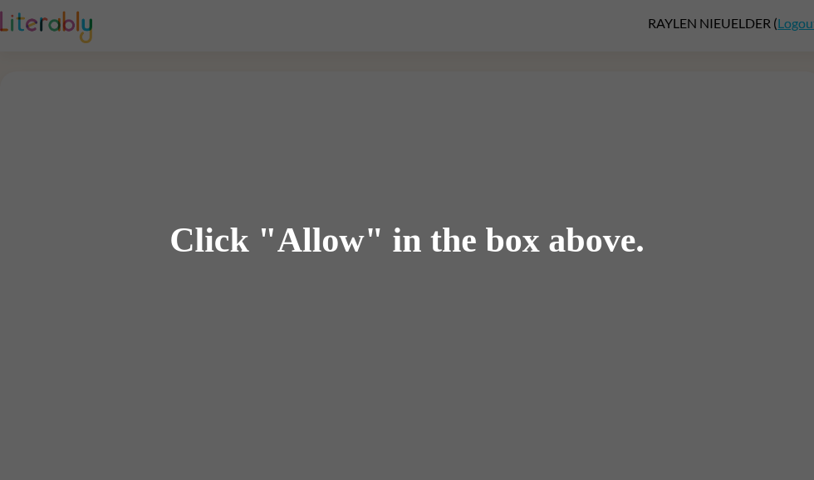
scroll to position [1, 0]
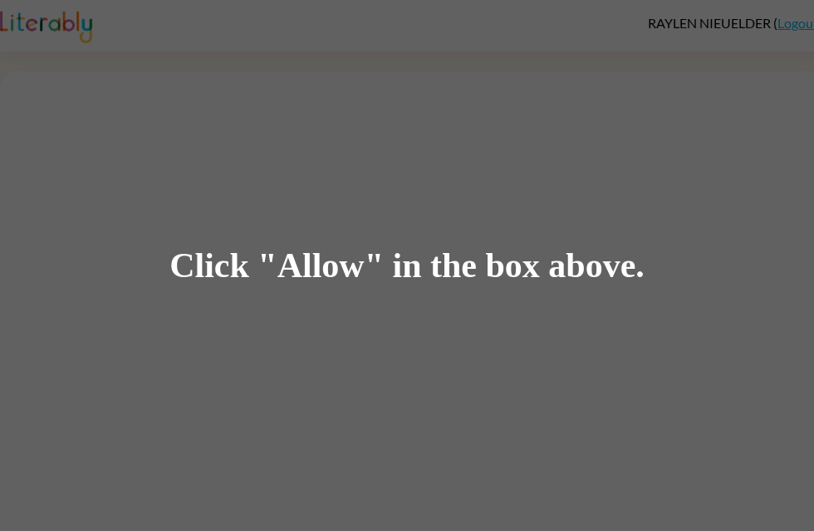
scroll to position [-1, 0]
